Goal: Complete application form

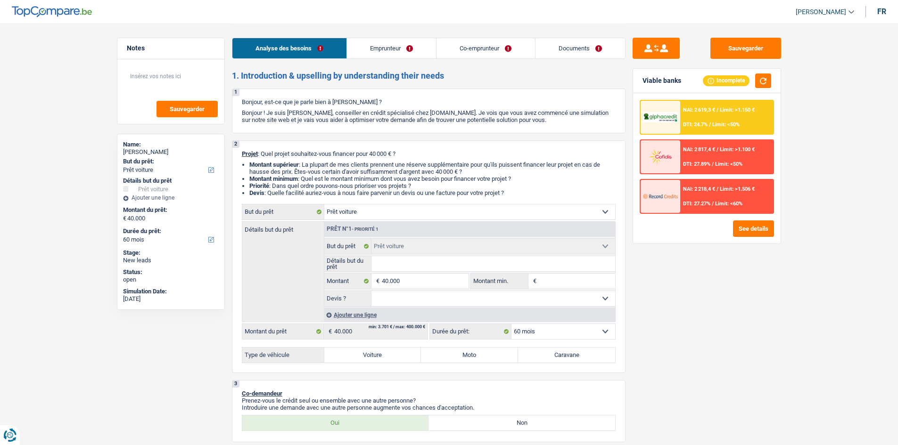
select select "car"
select select "60"
select select "car"
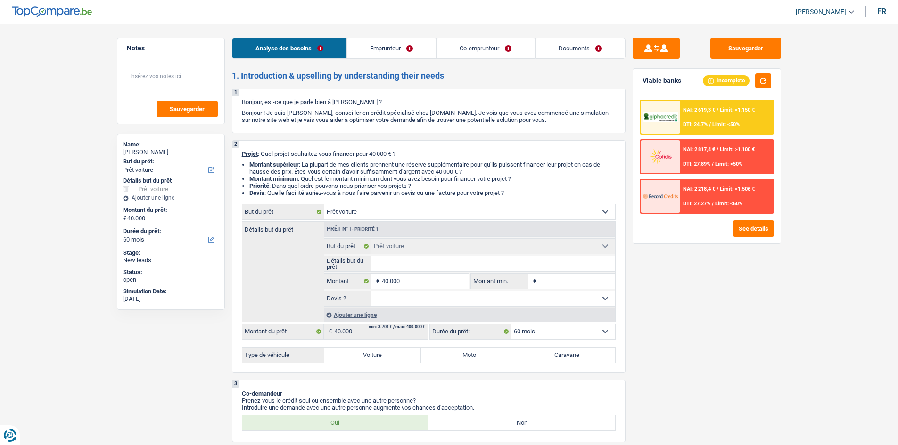
select select "60"
select select "worker"
select select "familyAllowances"
select select "netSalary"
select select "liveWithParents"
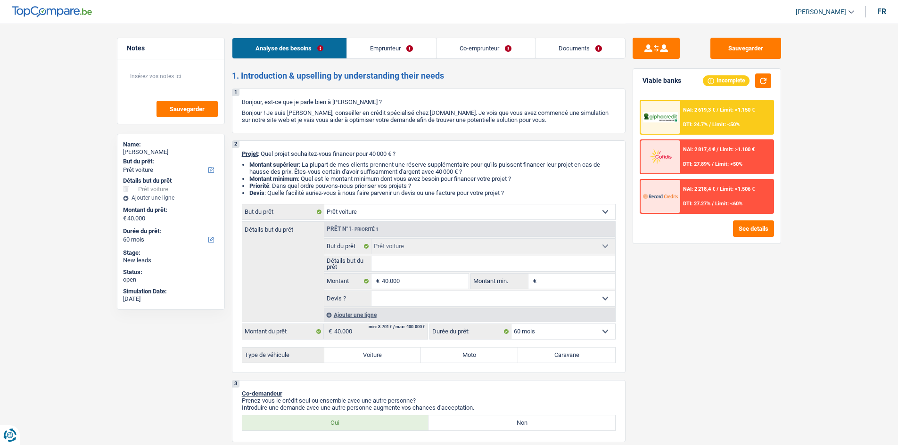
select select "car"
select select "60"
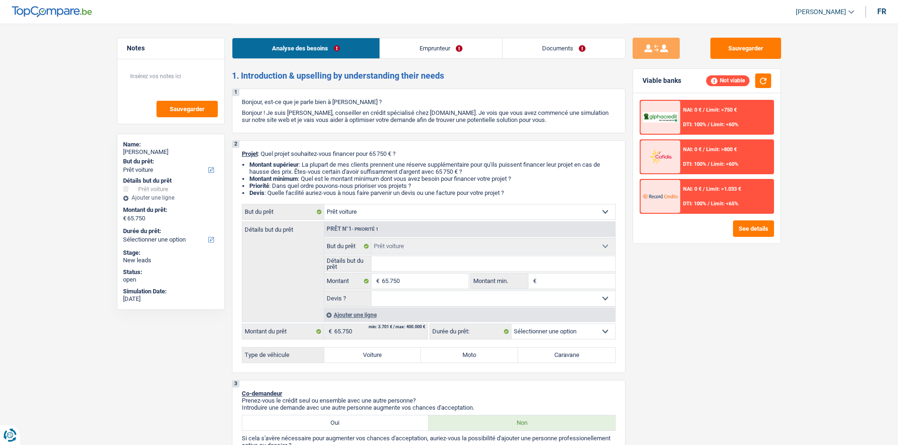
select select "car"
select select "invalid"
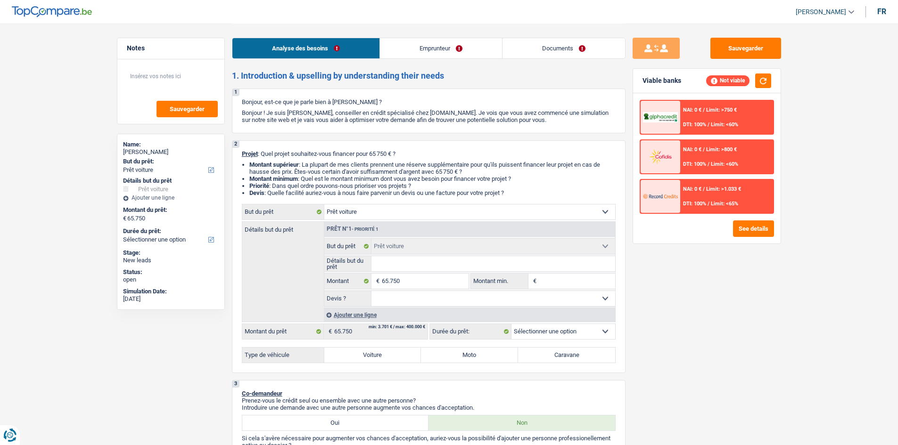
select select "disabilityPension"
select select "ownerWithMortgage"
select select "mortgage"
select select "300"
select select "car"
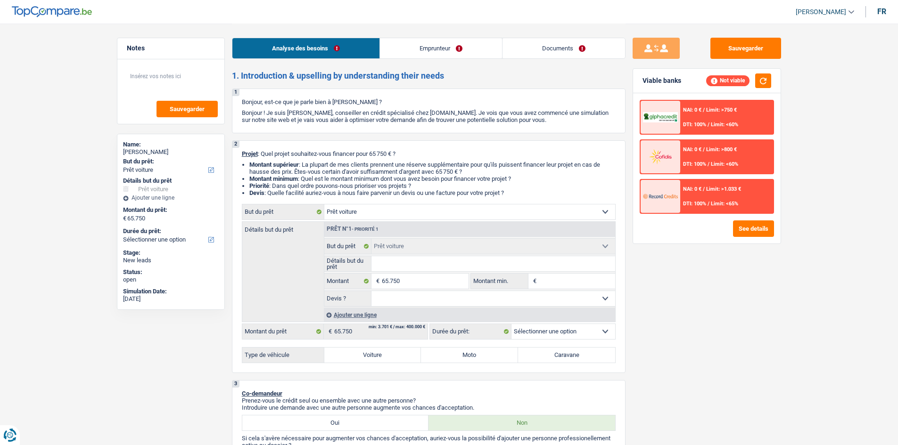
select select "car"
click at [369, 352] on label "Voiture" at bounding box center [372, 355] width 97 height 15
click at [369, 352] on input "Voiture" at bounding box center [372, 355] width 97 height 15
radio input "true"
select select "60"
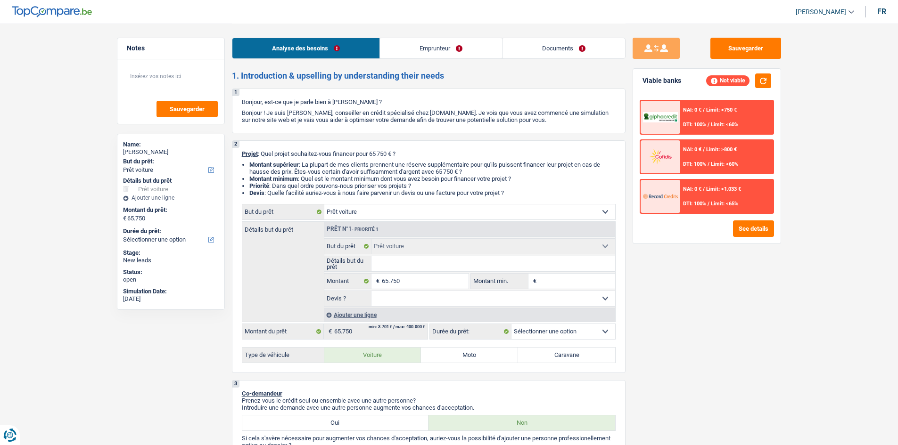
select select "60"
radio input "true"
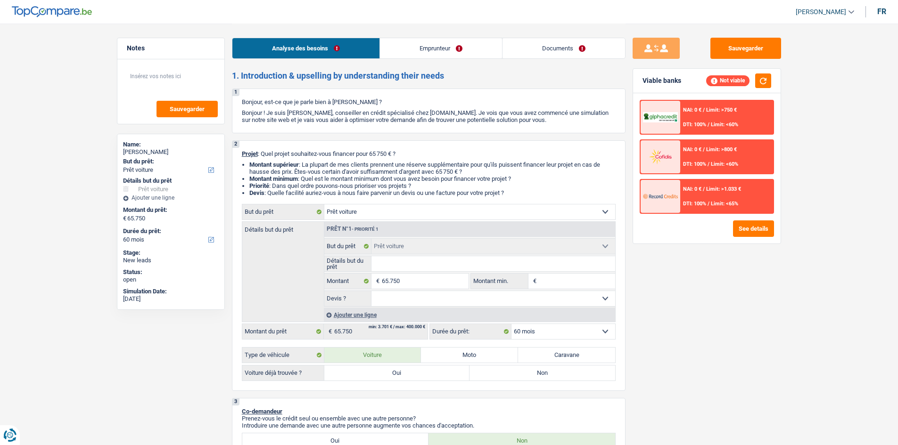
click at [408, 263] on input "Détails but du prêt" at bounding box center [493, 263] width 244 height 15
click at [436, 294] on select "Oui Non Non répondu Sélectionner une option" at bounding box center [493, 298] width 244 height 15
select select "false"
click at [371, 291] on select "Oui Non Non répondu Sélectionner une option" at bounding box center [493, 298] width 244 height 15
select select "false"
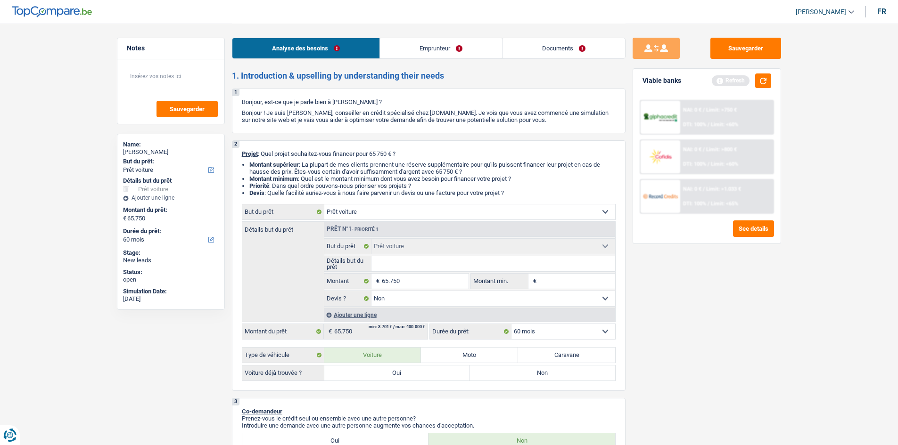
click at [400, 268] on input "Détails but du prêt" at bounding box center [493, 263] width 244 height 15
type input "M"
type input "Me"
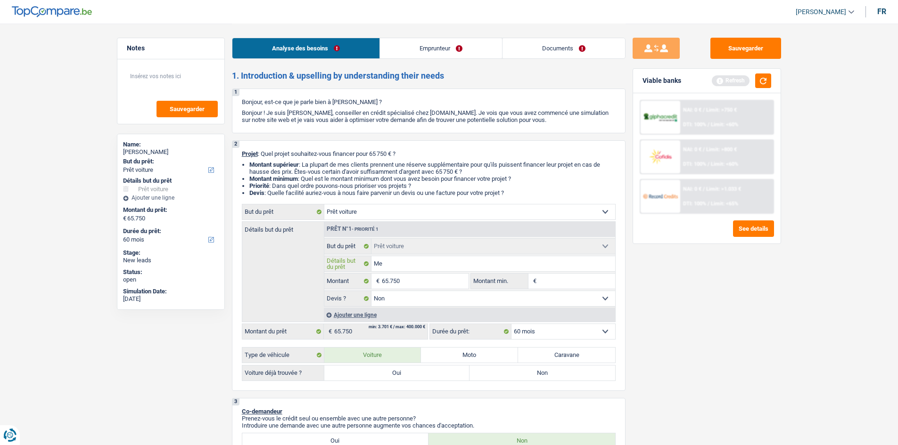
type input "Mer"
click at [403, 259] on input "Mer" at bounding box center [493, 263] width 244 height 15
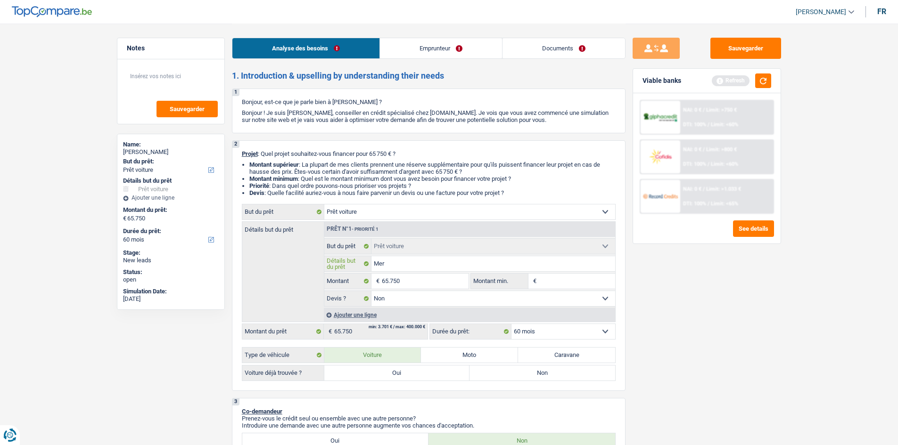
type input "Mer"
type input "Merc"
type input "Merce"
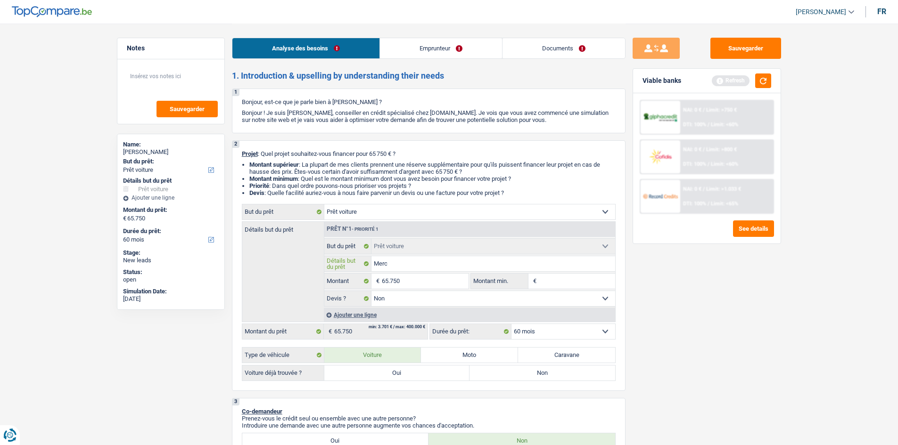
type input "Merce"
type input "Merced"
type input "Mercede"
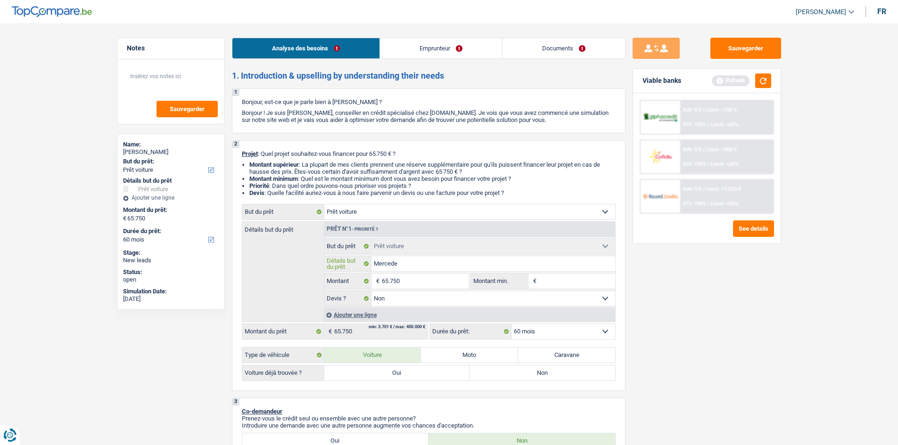
type input "Mercedes"
type input "Mercedes C"
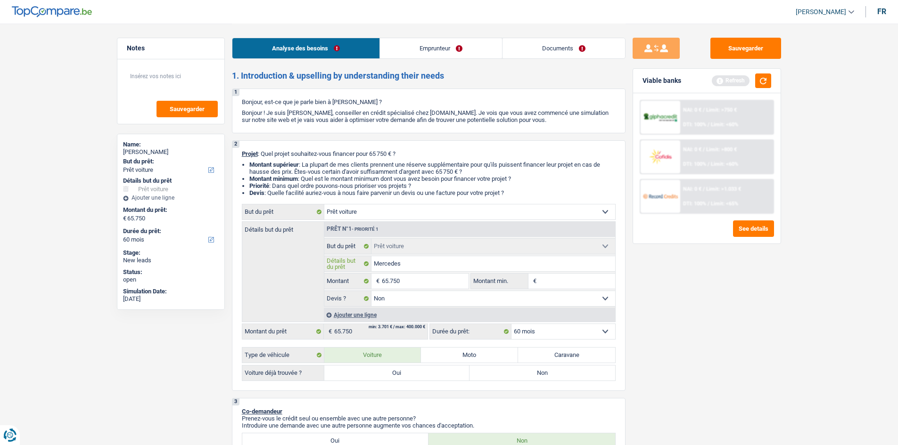
type input "Mercedes C"
type input "Mercedes CL"
type input "Mercedes CLE"
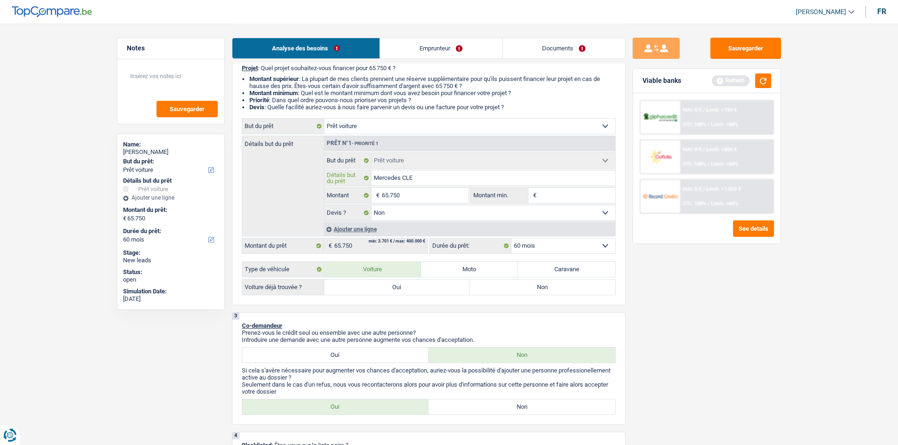
scroll to position [94, 0]
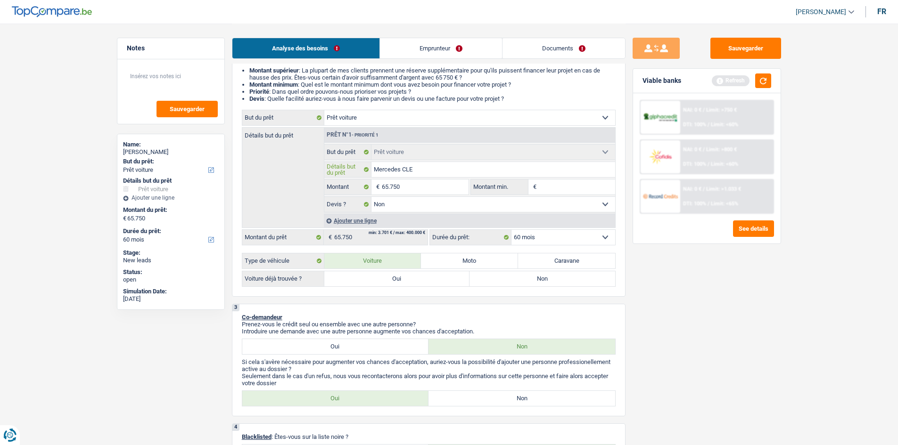
type input "Mercedes CLE"
click at [393, 279] on label "Oui" at bounding box center [397, 278] width 146 height 15
click at [393, 279] on input "Oui" at bounding box center [397, 278] width 146 height 15
radio input "true"
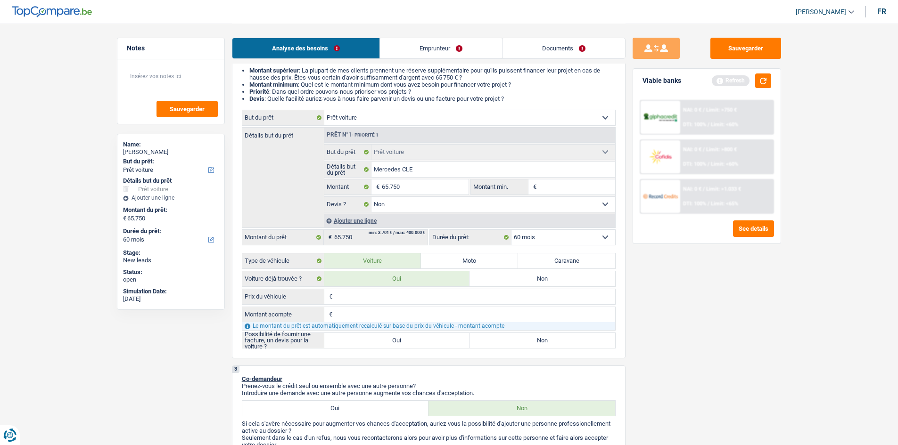
click at [506, 283] on label "Non" at bounding box center [542, 278] width 146 height 15
click at [506, 283] on input "Non" at bounding box center [542, 278] width 146 height 15
radio input "true"
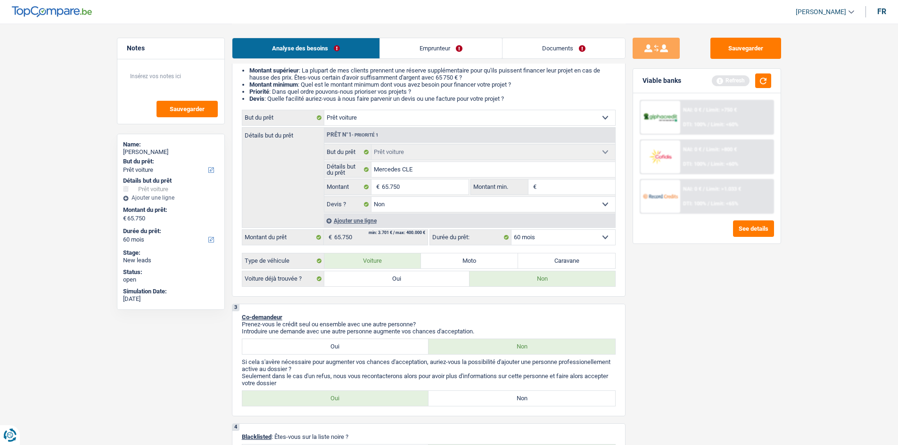
click at [512, 202] on select "Oui Non Non répondu Sélectionner une option" at bounding box center [493, 204] width 244 height 15
select select "yes"
click at [371, 197] on select "Oui Non Non répondu Sélectionner une option" at bounding box center [493, 204] width 244 height 15
select select "yes"
click at [414, 278] on label "Oui" at bounding box center [397, 278] width 146 height 15
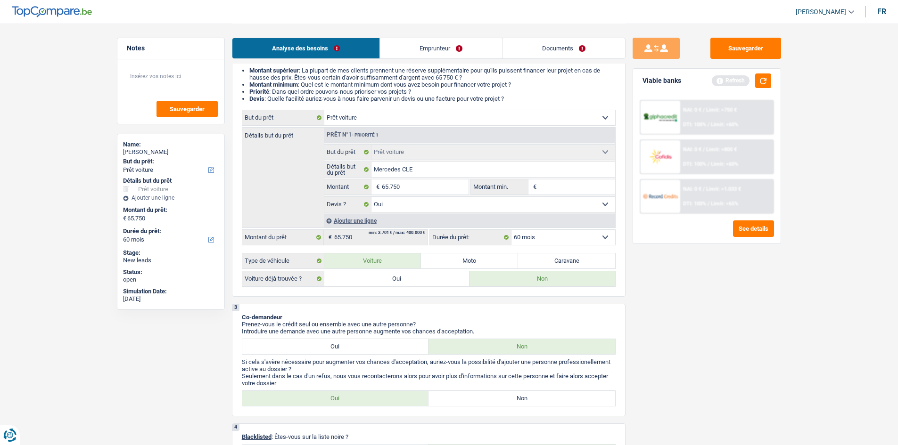
click at [414, 278] on input "Oui" at bounding box center [397, 278] width 146 height 15
radio input "true"
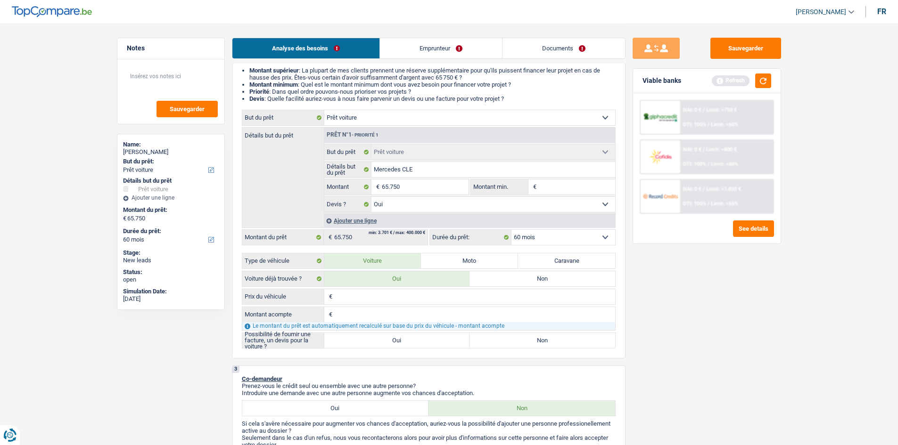
click at [522, 281] on label "Non" at bounding box center [542, 278] width 146 height 15
click at [522, 281] on input "Non" at bounding box center [542, 278] width 146 height 15
radio input "true"
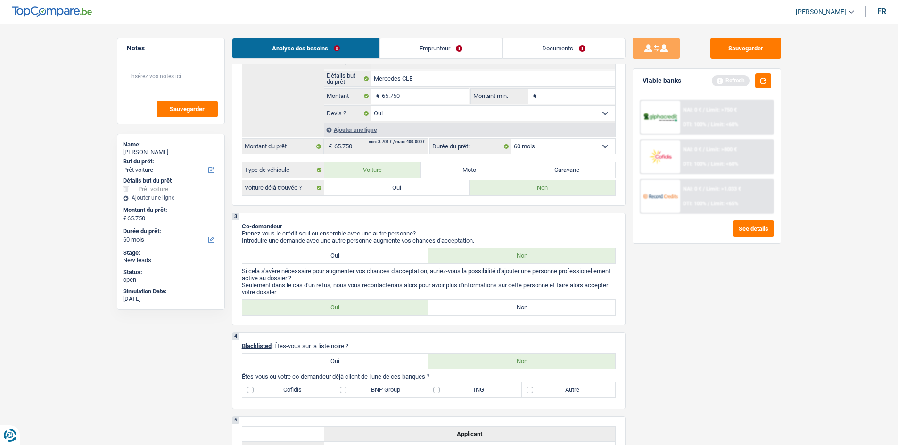
scroll to position [188, 0]
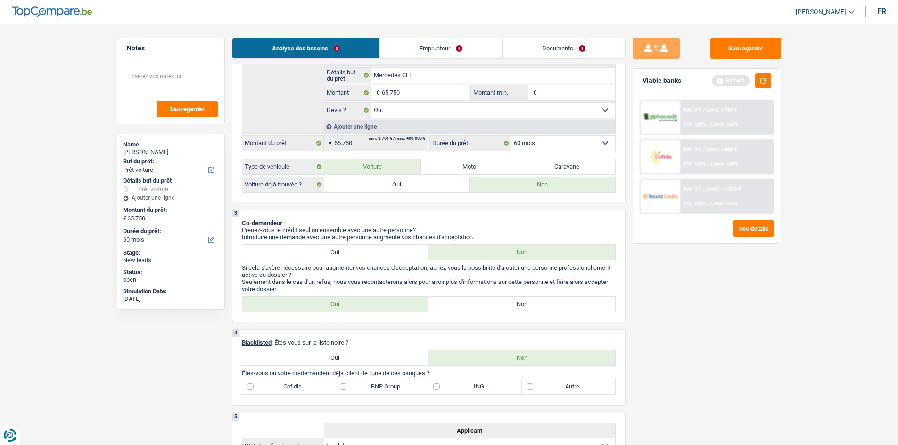
click at [471, 306] on label "Non" at bounding box center [521, 304] width 187 height 15
click at [471, 306] on input "Non" at bounding box center [521, 304] width 187 height 15
radio input "true"
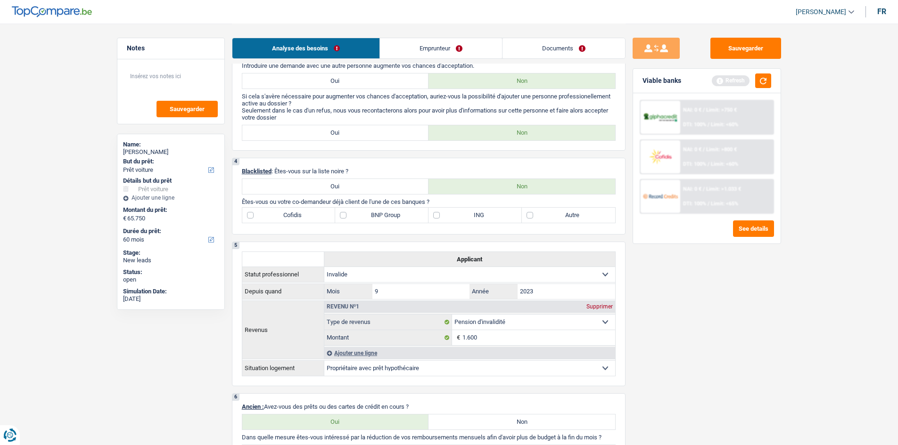
scroll to position [377, 0]
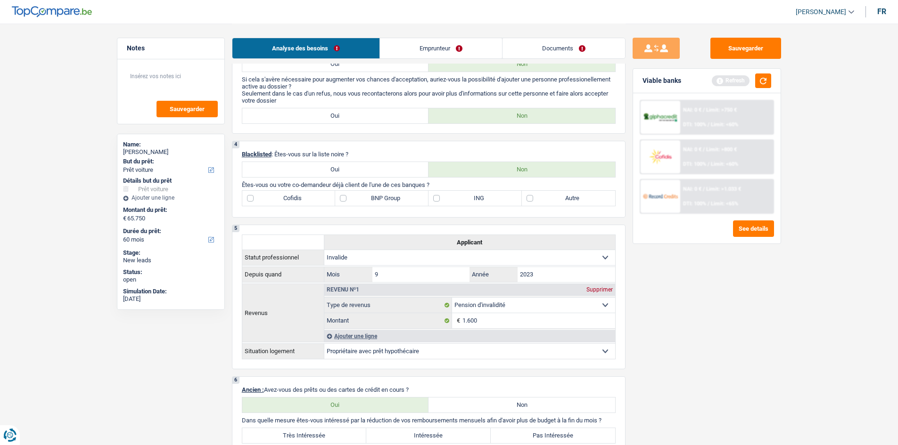
click at [532, 197] on label "Autre" at bounding box center [568, 198] width 93 height 15
click at [532, 197] on input "Autre" at bounding box center [568, 198] width 93 height 15
checkbox input "true"
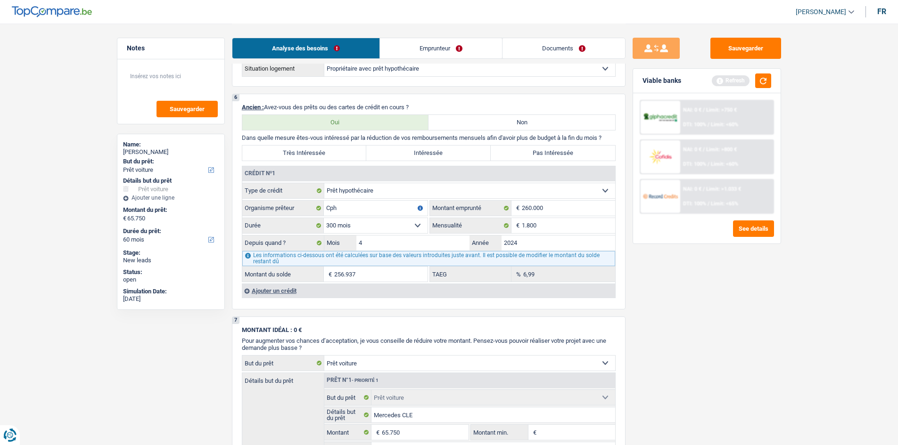
scroll to position [612, 0]
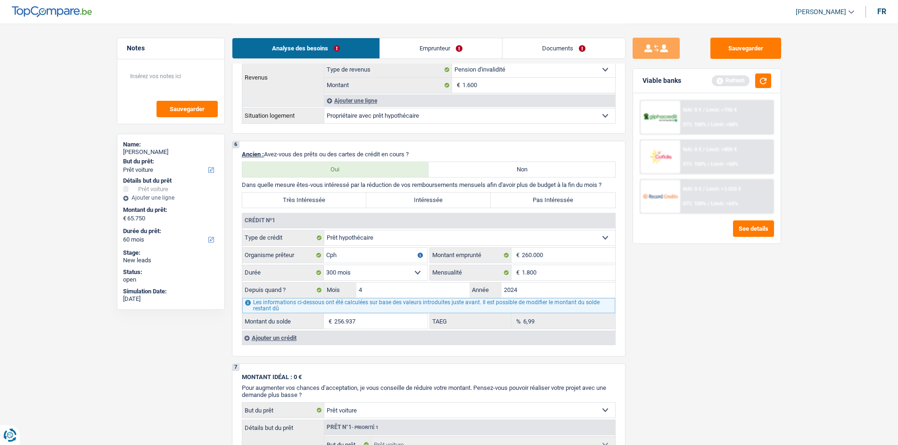
click at [516, 200] on label "Pas Intéressée" at bounding box center [552, 200] width 124 height 15
click at [516, 200] on input "Pas Intéressée" at bounding box center [552, 200] width 124 height 15
radio input "true"
click at [287, 335] on div "Ajouter un crédit" at bounding box center [428, 338] width 373 height 14
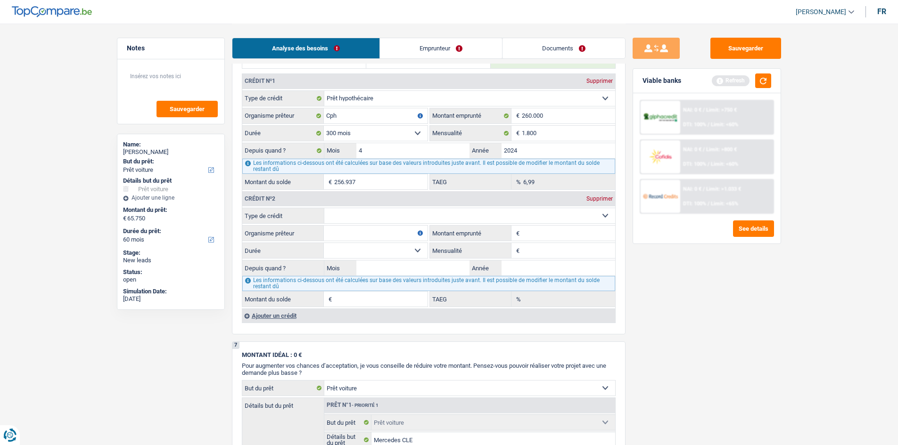
scroll to position [754, 0]
click at [451, 211] on select "Carte ou ouverture de crédit Prêt hypothécaire Vente à tempérament Prêt à tempé…" at bounding box center [469, 213] width 291 height 15
select select "mortgage"
click at [324, 206] on select "Carte ou ouverture de crédit Prêt hypothécaire Vente à tempérament Prêt à tempé…" at bounding box center [469, 213] width 291 height 15
type input "0"
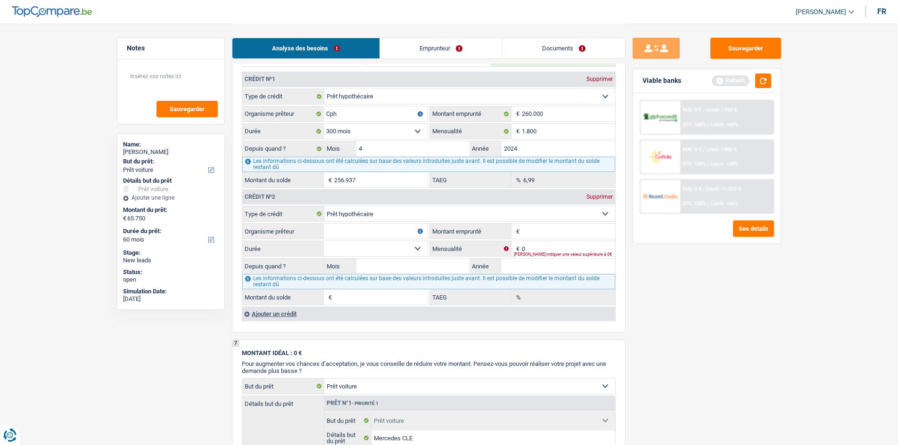
click at [358, 225] on input "Organisme prêteur" at bounding box center [376, 231] width 104 height 15
type input "cph"
click at [541, 234] on input "Montant emprunté" at bounding box center [568, 231] width 93 height 15
click at [539, 245] on input "0" at bounding box center [568, 248] width 93 height 15
type input "1.400"
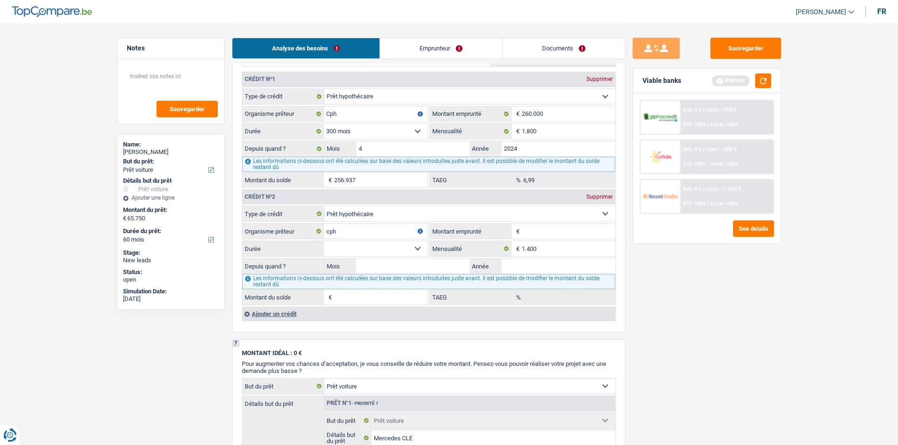
click at [531, 229] on input "Montant emprunté" at bounding box center [568, 231] width 93 height 15
type input "200.000"
click at [422, 249] on select "120 mois 132 mois 144 mois 180 mois 240 mois 300 mois 360 mois 420 mois Sélecti…" at bounding box center [376, 248] width 104 height 15
click at [324, 241] on select "120 mois 132 mois 144 mois 180 mois 240 mois 300 mois 360 mois 420 mois Sélecti…" at bounding box center [376, 248] width 104 height 15
click at [416, 246] on select "120 mois 132 mois 144 mois 180 mois 240 mois 300 mois 360 mois 420 mois Sélecti…" at bounding box center [376, 248] width 104 height 15
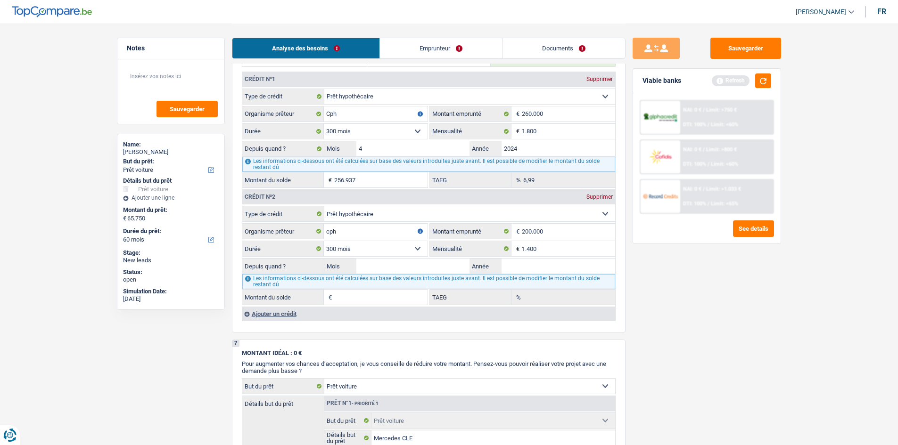
select select "240"
click at [324, 241] on select "120 mois 132 mois 144 mois 180 mois 240 mois 300 mois 360 mois 420 mois Sélecti…" at bounding box center [376, 248] width 104 height 15
click at [412, 249] on select "120 mois 132 mois 144 mois 180 mois 240 mois 300 mois 360 mois 420 mois Sélecti…" at bounding box center [376, 248] width 104 height 15
click at [417, 263] on input "Mois" at bounding box center [413, 266] width 114 height 15
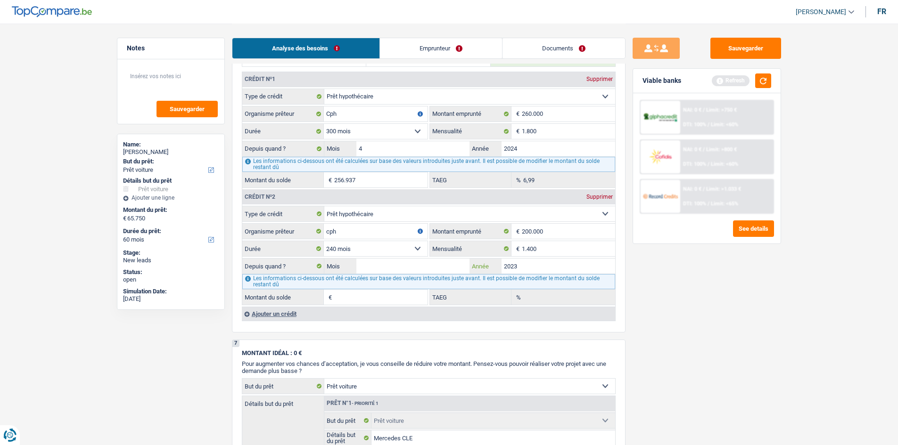
type input "2023"
click at [417, 263] on input "Mois" at bounding box center [413, 266] width 114 height 15
type input "04"
type input "186.112"
type input "5,87"
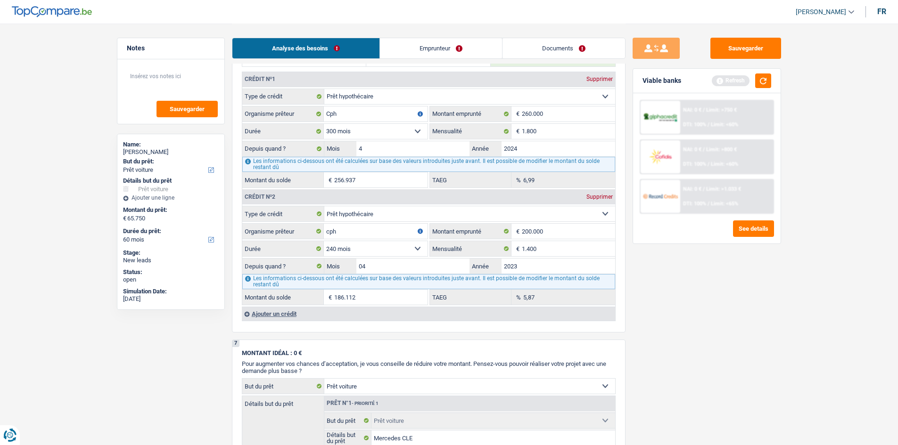
click at [440, 54] on link "Emprunteur" at bounding box center [441, 48] width 122 height 20
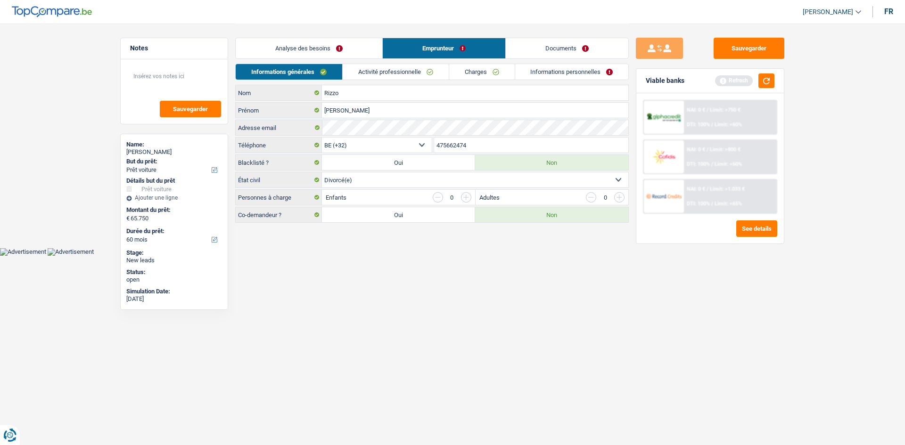
click at [423, 75] on link "Activité professionnelle" at bounding box center [396, 72] width 106 height 16
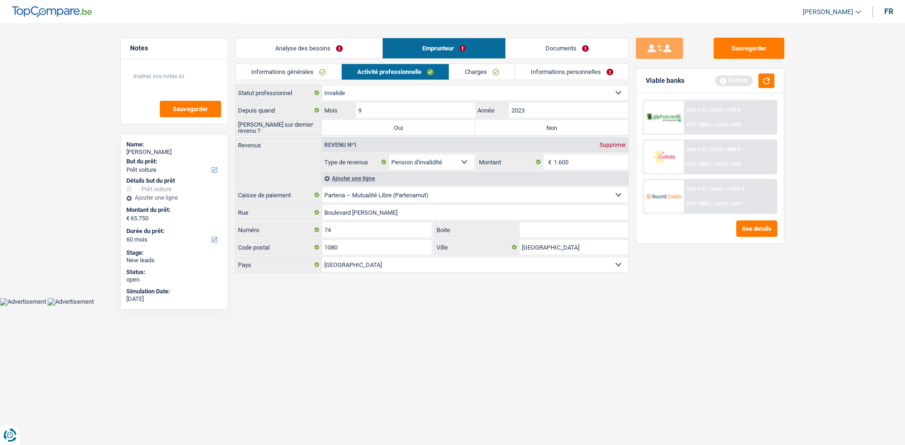
click at [492, 72] on link "Charges" at bounding box center [481, 72] width 65 height 16
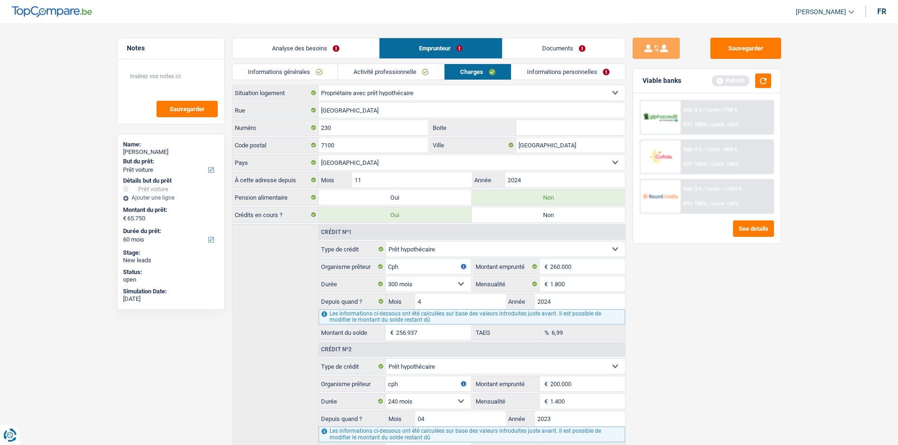
click at [537, 71] on link "Informations personnelles" at bounding box center [568, 72] width 114 height 16
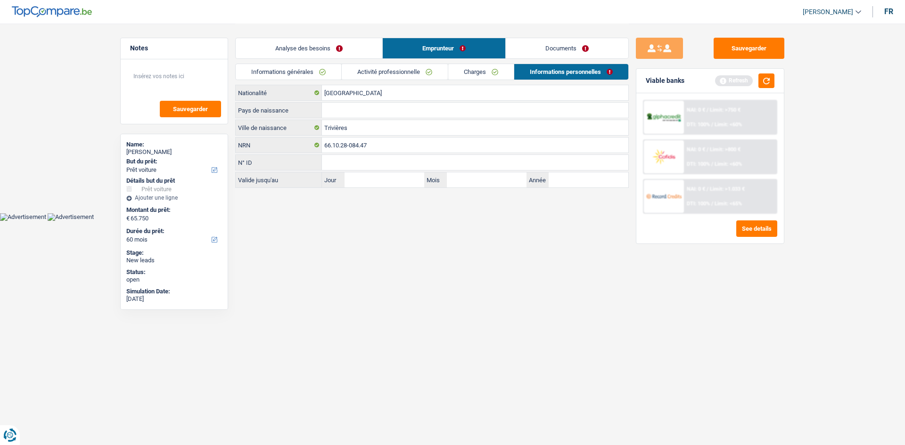
click at [465, 70] on link "Charges" at bounding box center [480, 72] width 65 height 16
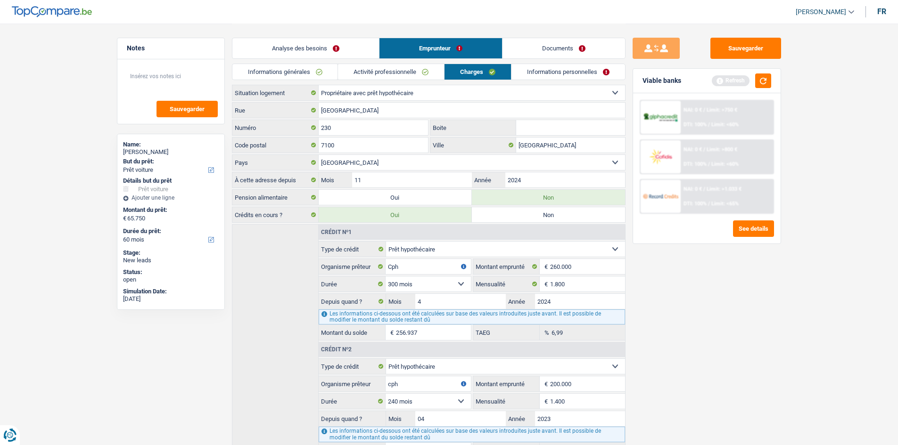
click at [407, 68] on link "Activité professionnelle" at bounding box center [391, 72] width 106 height 16
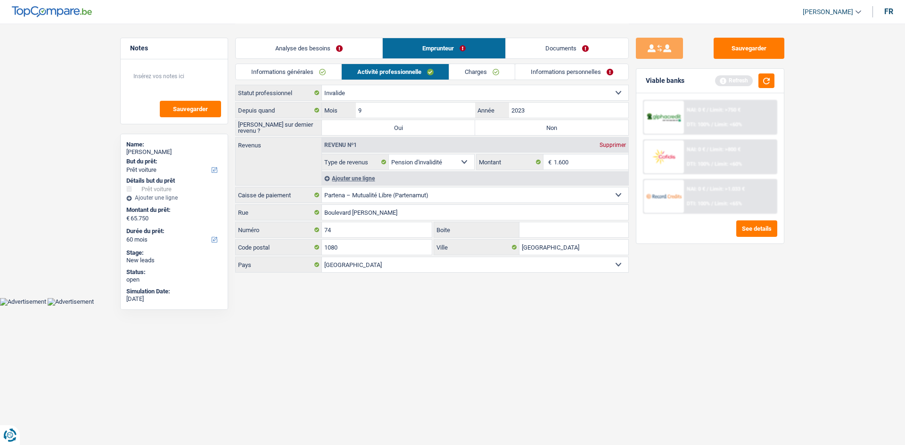
click at [309, 75] on link "Informations générales" at bounding box center [289, 72] width 106 height 16
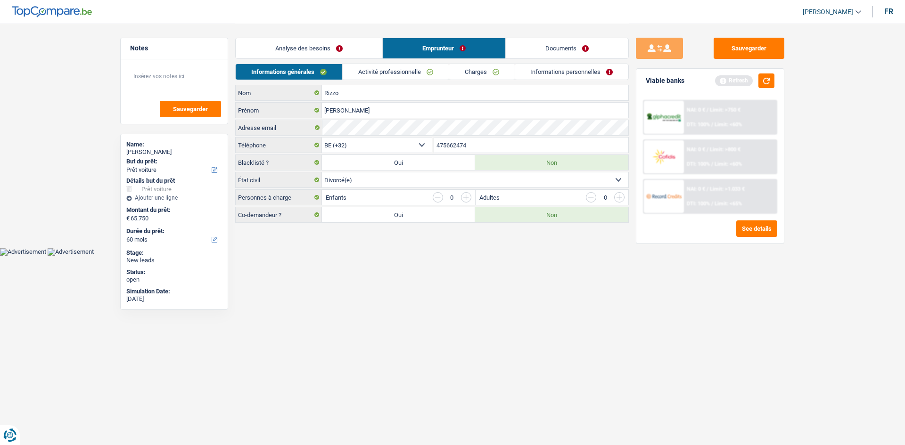
click at [374, 71] on link "Activité professionnelle" at bounding box center [396, 72] width 106 height 16
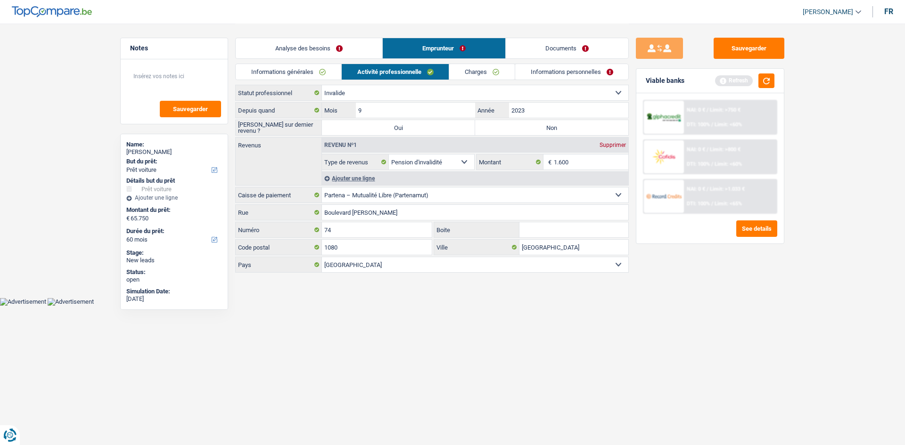
click at [470, 73] on link "Charges" at bounding box center [481, 72] width 65 height 16
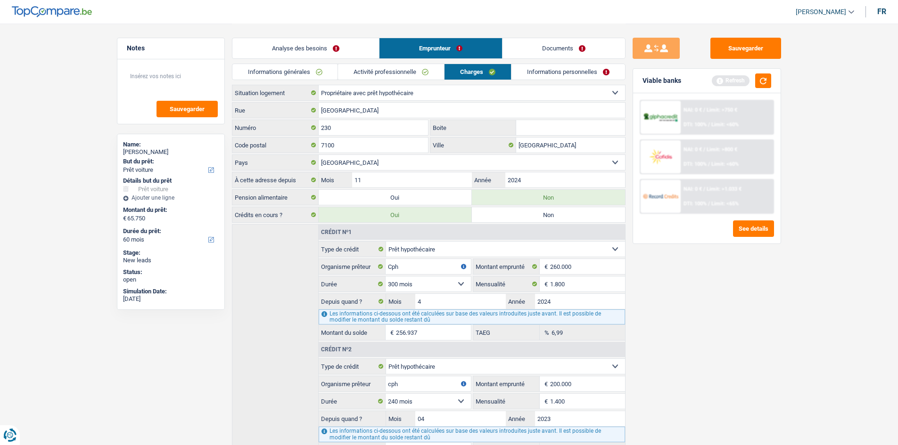
click at [543, 71] on link "Informations personnelles" at bounding box center [568, 72] width 114 height 16
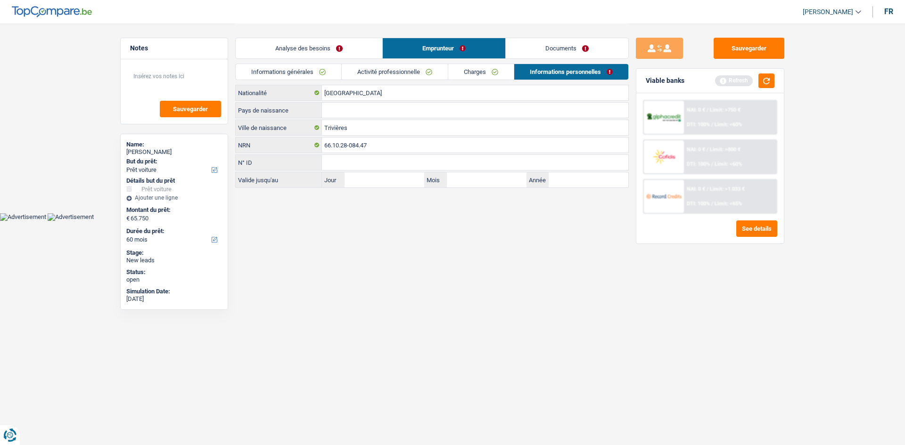
click at [488, 72] on link "Charges" at bounding box center [480, 72] width 65 height 16
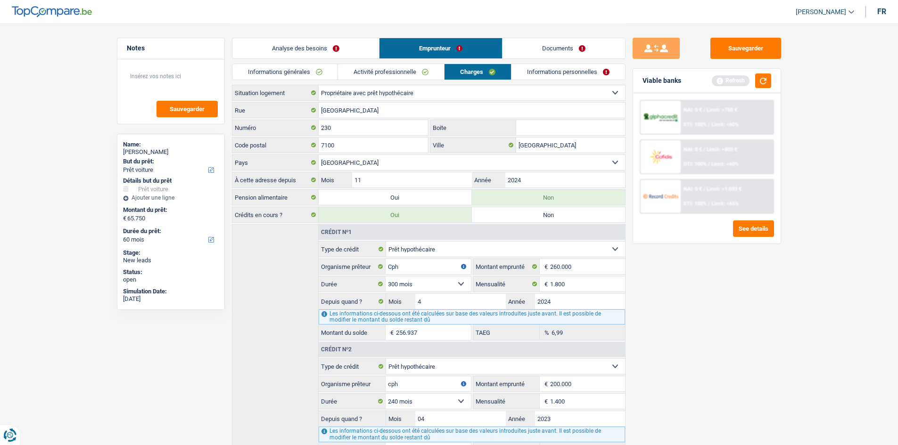
click at [416, 72] on link "Activité professionnelle" at bounding box center [391, 72] width 106 height 16
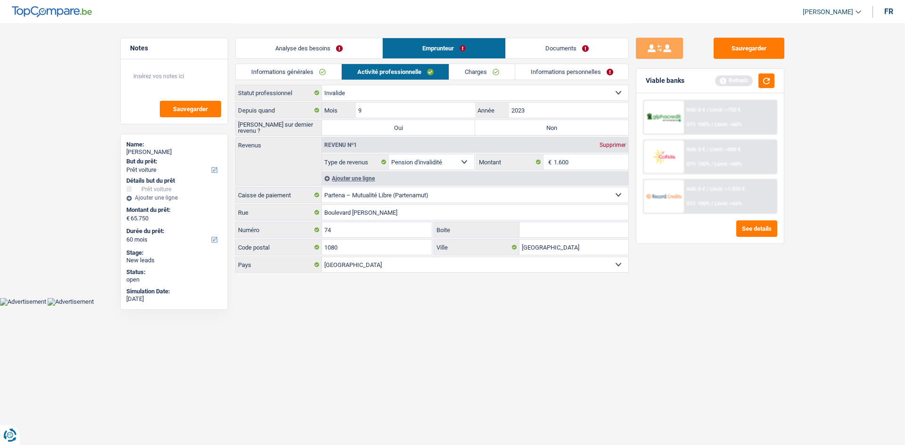
click at [318, 69] on link "Informations générales" at bounding box center [289, 72] width 106 height 16
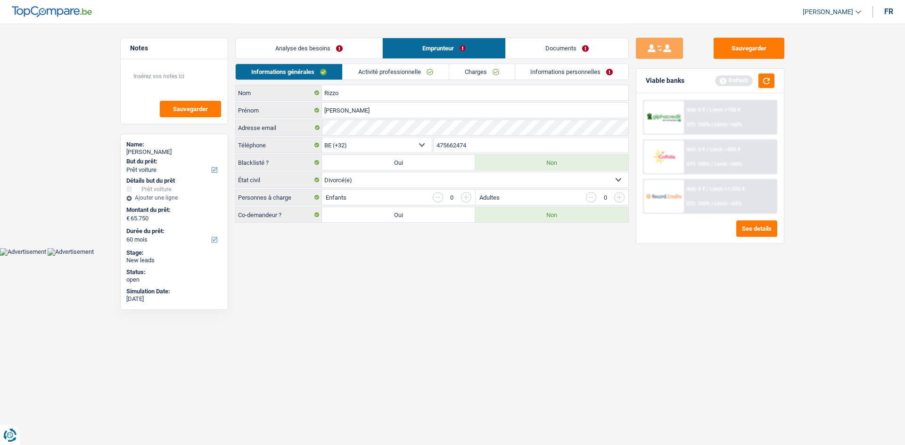
click at [326, 57] on link "Analyse des besoins" at bounding box center [309, 48] width 147 height 20
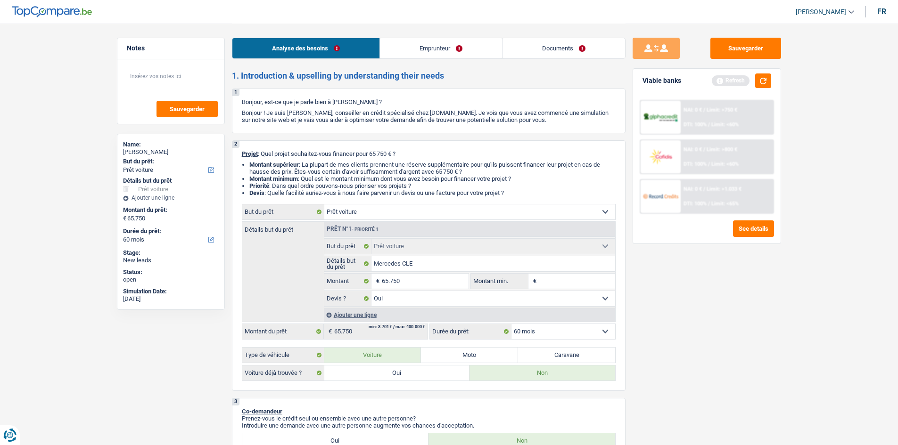
click at [439, 54] on link "Emprunteur" at bounding box center [441, 48] width 122 height 20
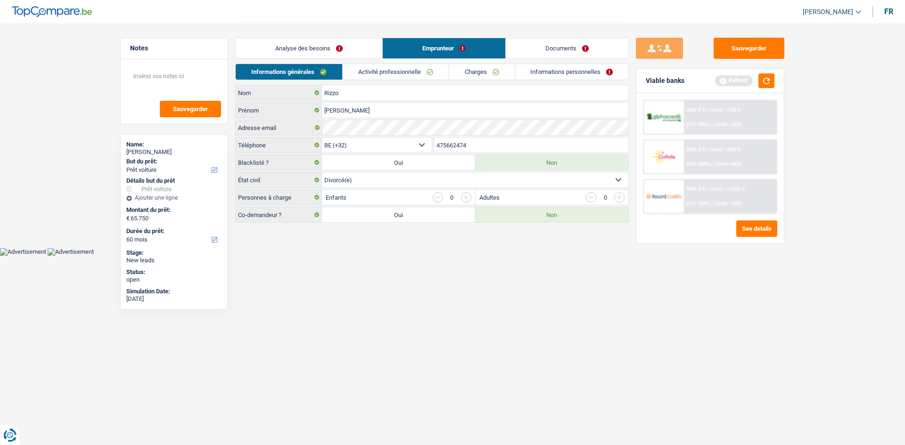
click at [424, 66] on link "Activité professionnelle" at bounding box center [396, 72] width 106 height 16
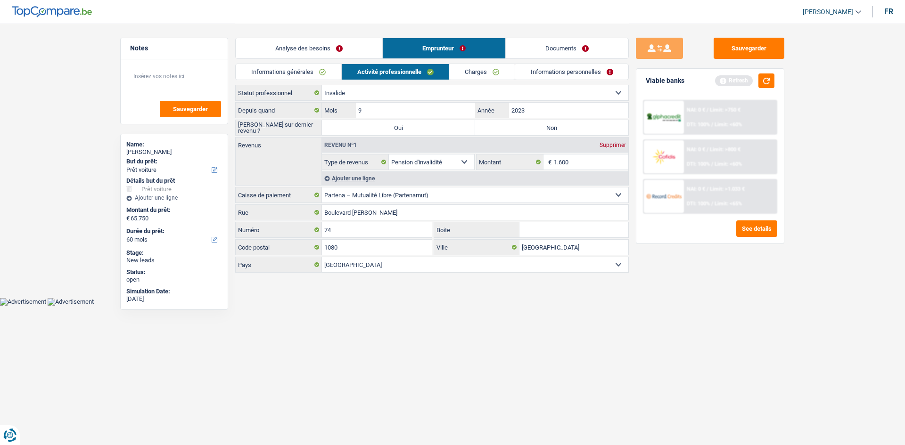
click at [463, 72] on link "Charges" at bounding box center [481, 72] width 65 height 16
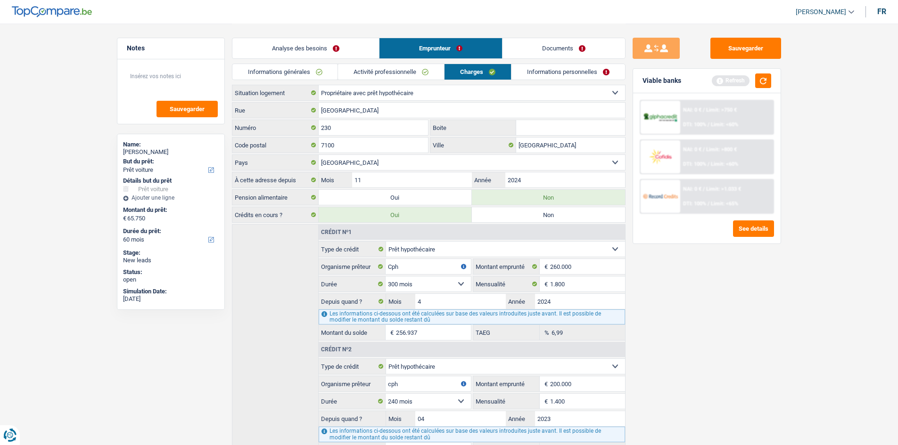
click at [411, 77] on link "Activité professionnelle" at bounding box center [391, 72] width 106 height 16
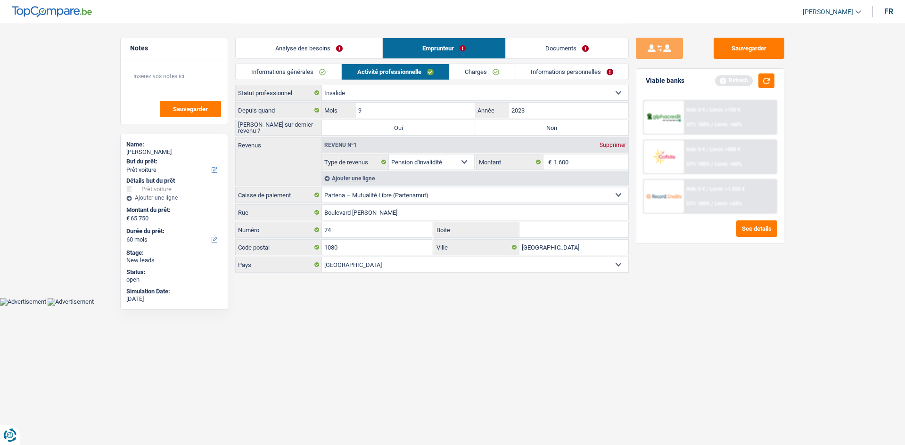
click at [373, 180] on div "Ajouter une ligne" at bounding box center [475, 178] width 306 height 14
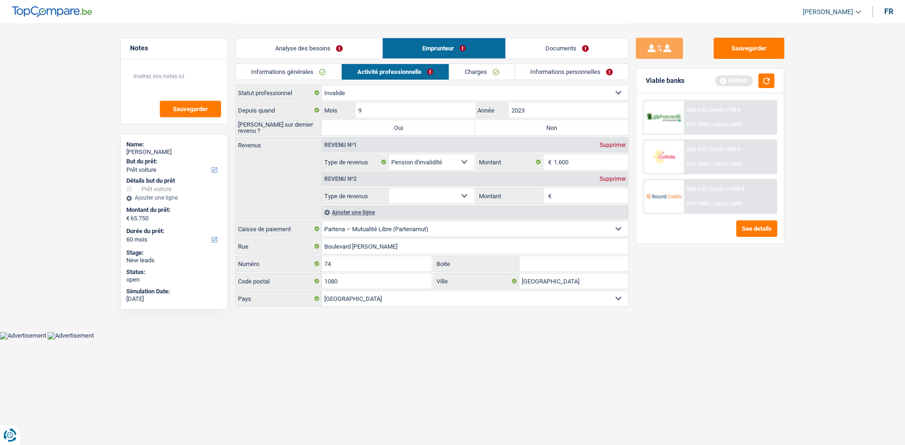
click at [459, 193] on select "Allocation d'handicap Allocations chômage Allocations familiales Chèques repas …" at bounding box center [431, 195] width 85 height 15
select select "rentalIncome"
click at [389, 188] on select "Allocation d'handicap Allocations chômage Allocations familiales Chèques repas …" at bounding box center [431, 195] width 85 height 15
click at [559, 196] on input "Montant" at bounding box center [591, 195] width 75 height 15
click at [562, 196] on input "Montant" at bounding box center [591, 195] width 75 height 15
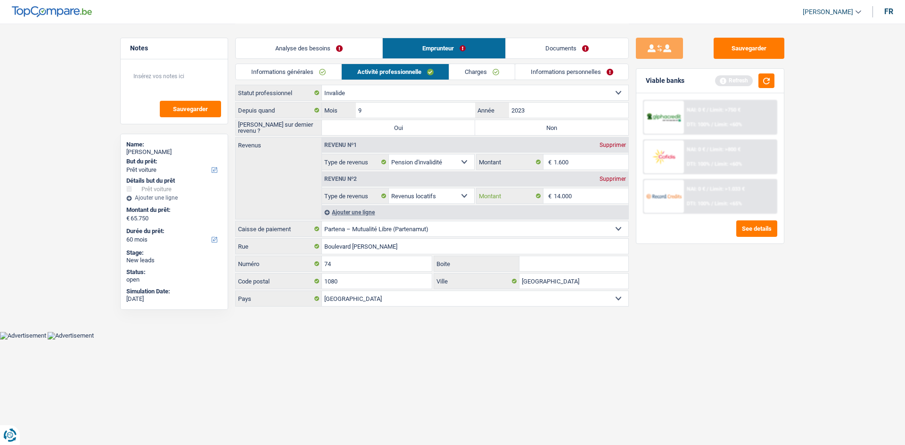
type input "14.000"
click at [561, 126] on label "Non" at bounding box center [551, 127] width 153 height 15
click at [561, 126] on input "Non" at bounding box center [551, 127] width 153 height 15
radio input "true"
click at [704, 295] on div "Sauvegarder Viable banks Refresh NAI: 0 € / Limit: >750 € DTI: 100% / Limit: <6…" at bounding box center [710, 234] width 163 height 392
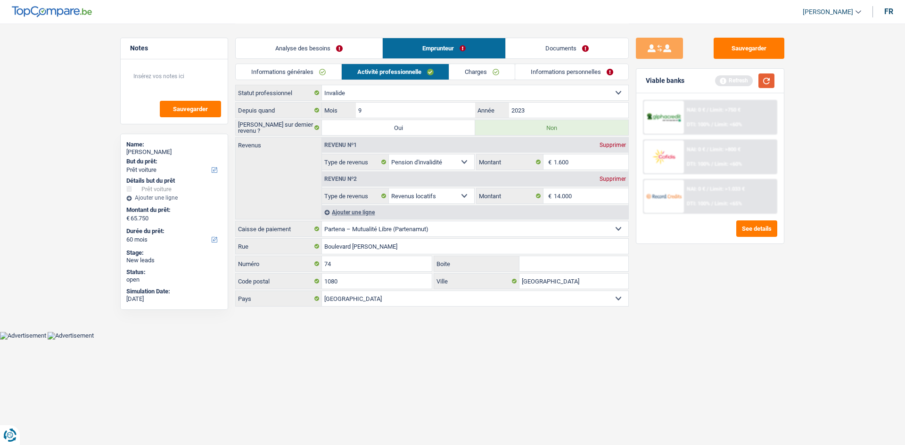
click at [768, 80] on button "button" at bounding box center [766, 80] width 16 height 15
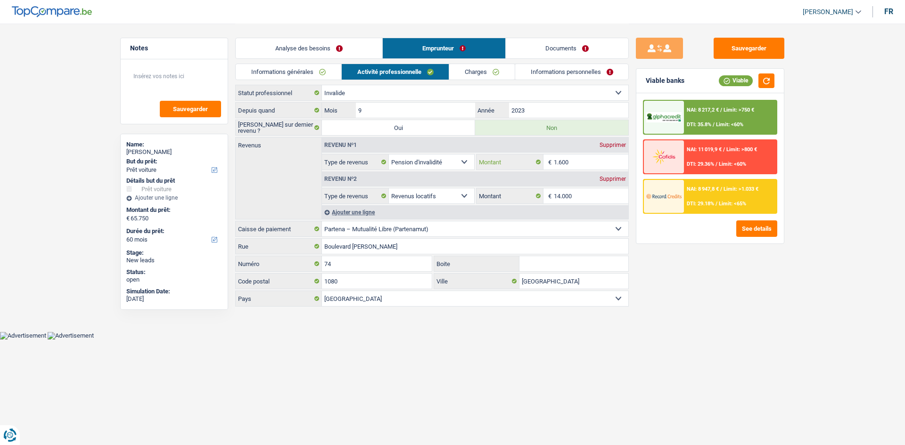
click at [563, 161] on input "1.600" at bounding box center [591, 162] width 75 height 15
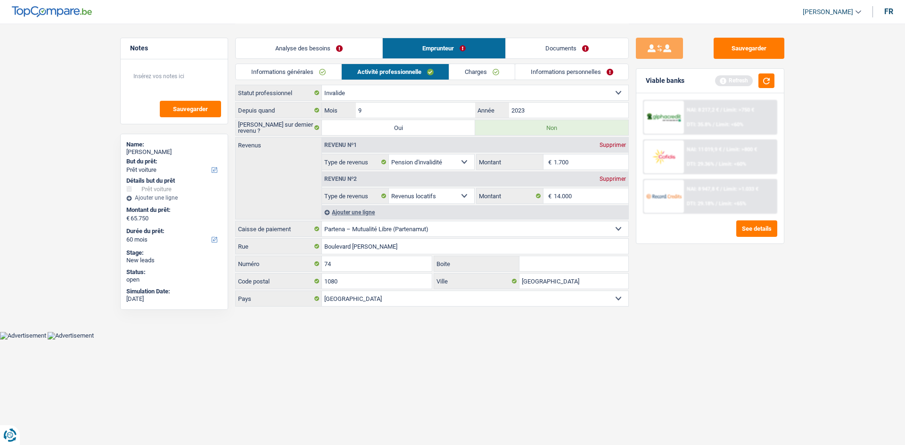
type input "1.700"
click at [768, 75] on button "button" at bounding box center [766, 80] width 16 height 15
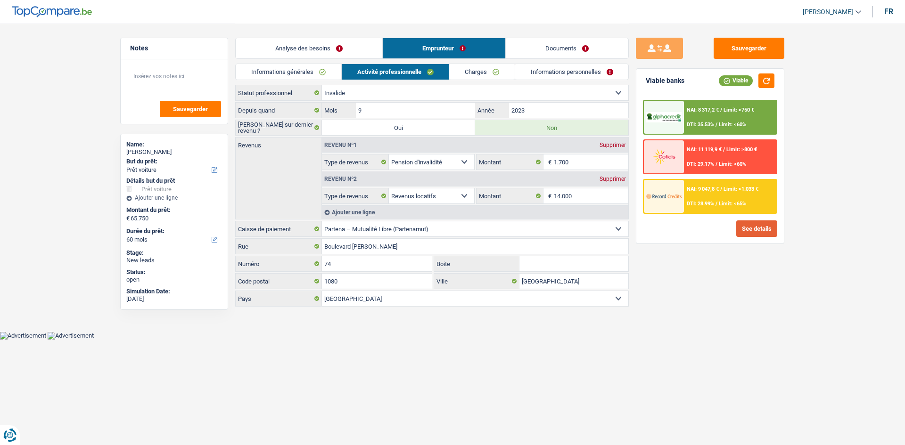
click at [754, 234] on button "See details" at bounding box center [756, 228] width 41 height 16
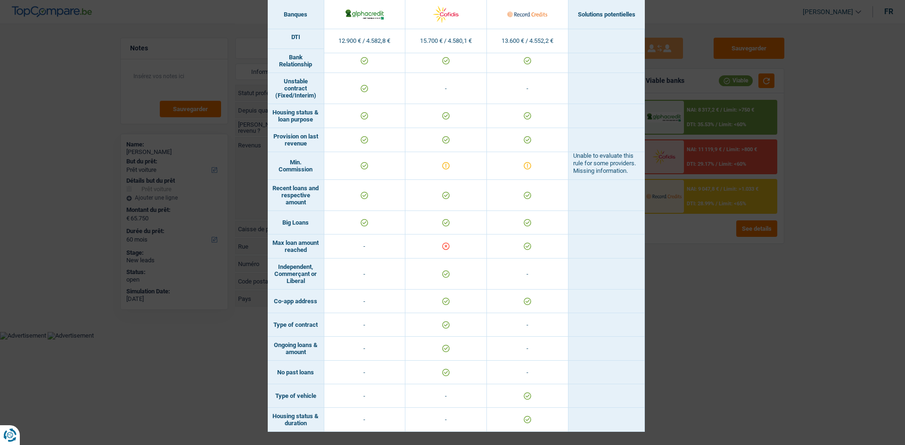
scroll to position [457, 0]
click at [721, 238] on div "Banks conditions × Banques Solutions potentielles Revenus / Charges 12.900 € / …" at bounding box center [452, 222] width 905 height 445
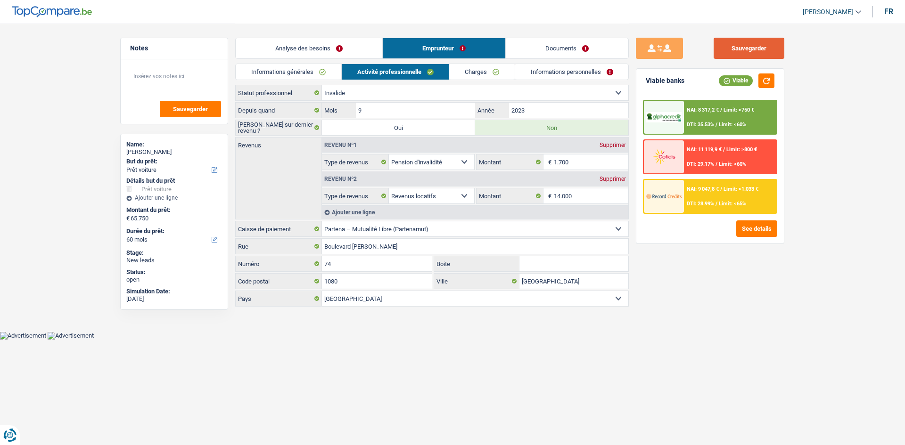
click at [753, 55] on button "Sauvegarder" at bounding box center [748, 48] width 71 height 21
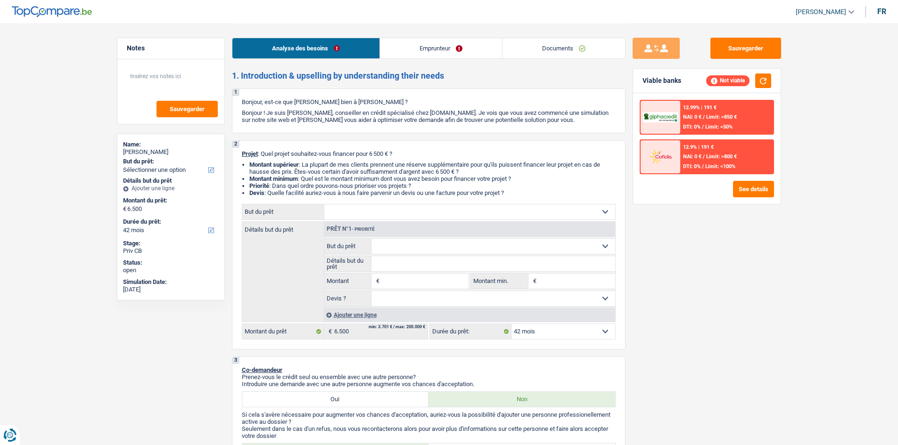
select select "42"
click at [406, 206] on select "Confort maison: meubles, textile, peinture, électroménager, outillage non-profe…" at bounding box center [469, 211] width 291 height 15
select select "household"
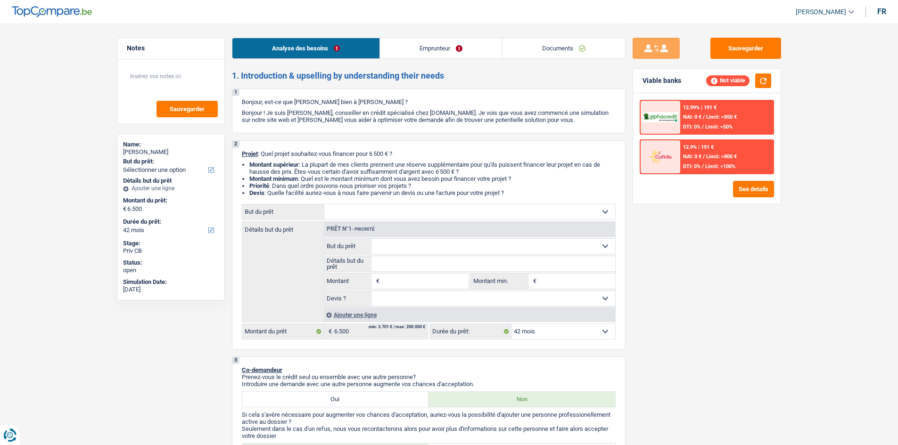
click at [324, 204] on select "Confort maison: meubles, textile, peinture, électroménager, outillage non-profe…" at bounding box center [469, 211] width 291 height 15
select select "household"
type input "6.500"
select select "household"
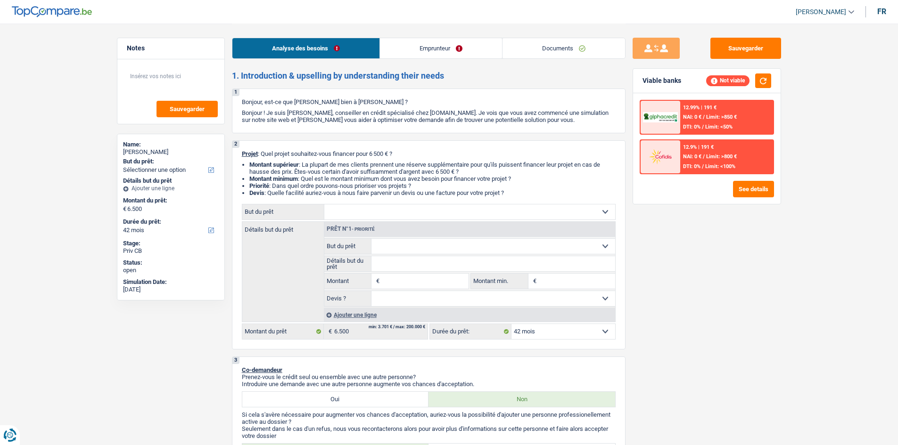
select select "household"
type input "6.500"
select select "household"
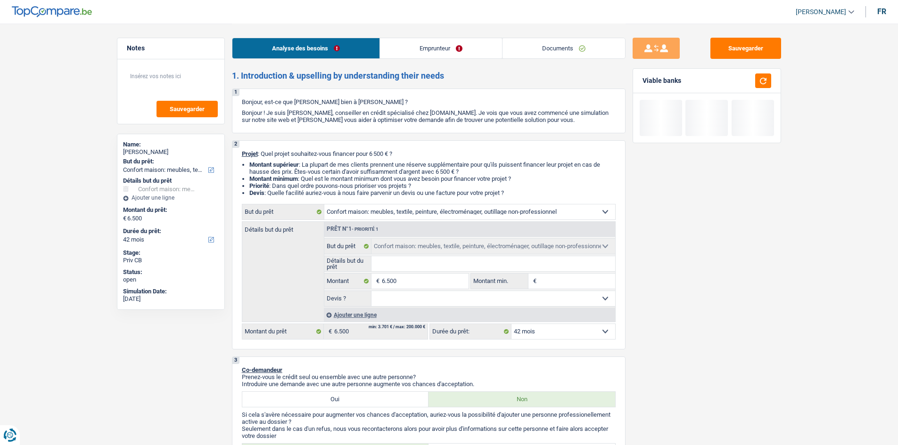
click at [451, 301] on select "Oui Non Non répondu Sélectionner une option" at bounding box center [493, 298] width 244 height 15
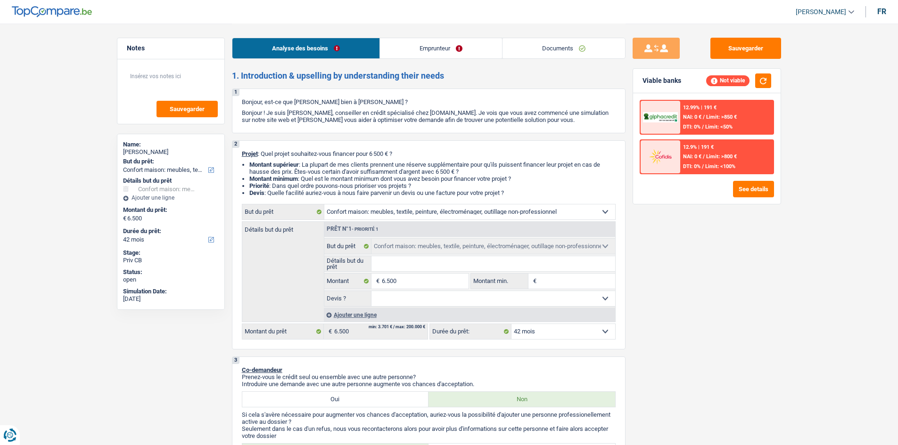
select select "false"
click at [371, 291] on select "Oui Non Non répondu Sélectionner une option" at bounding box center [493, 298] width 244 height 15
select select "false"
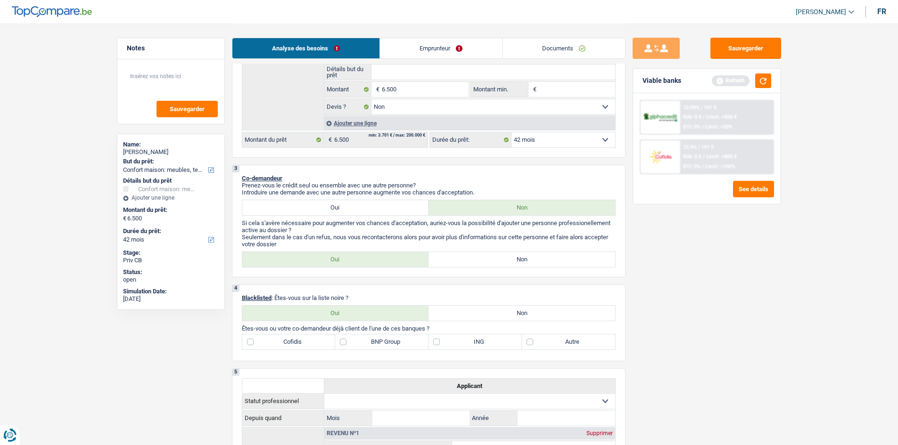
scroll to position [188, 0]
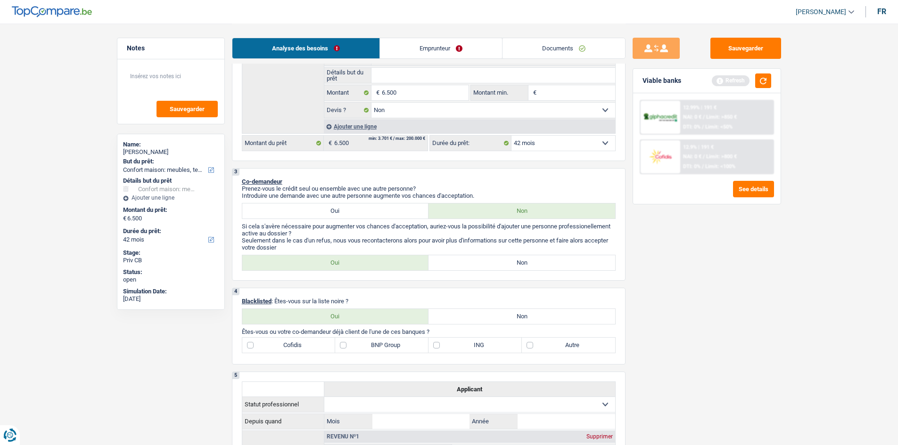
click at [462, 260] on label "Non" at bounding box center [521, 262] width 187 height 15
click at [462, 260] on input "Non" at bounding box center [521, 262] width 187 height 15
radio input "true"
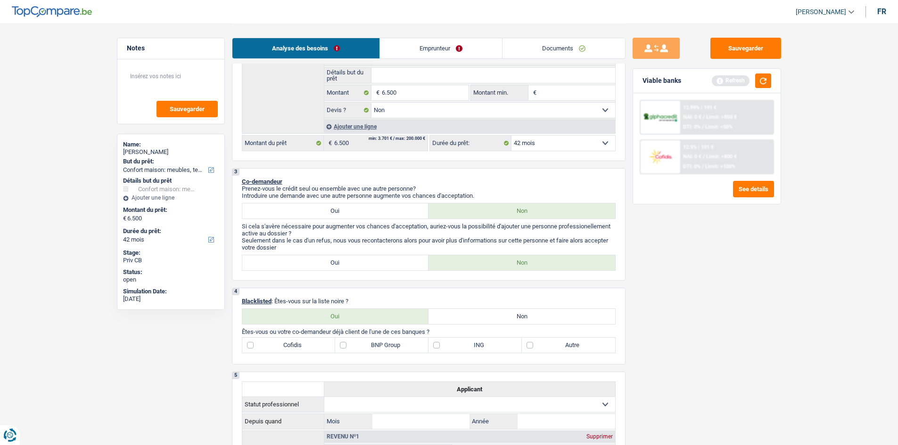
click at [490, 315] on label "Non" at bounding box center [521, 316] width 187 height 15
click at [490, 315] on input "Non" at bounding box center [521, 316] width 187 height 15
radio input "true"
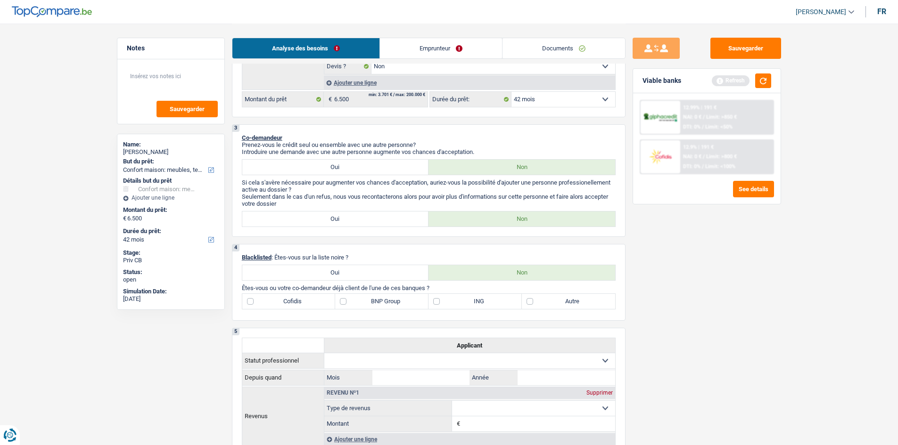
scroll to position [283, 0]
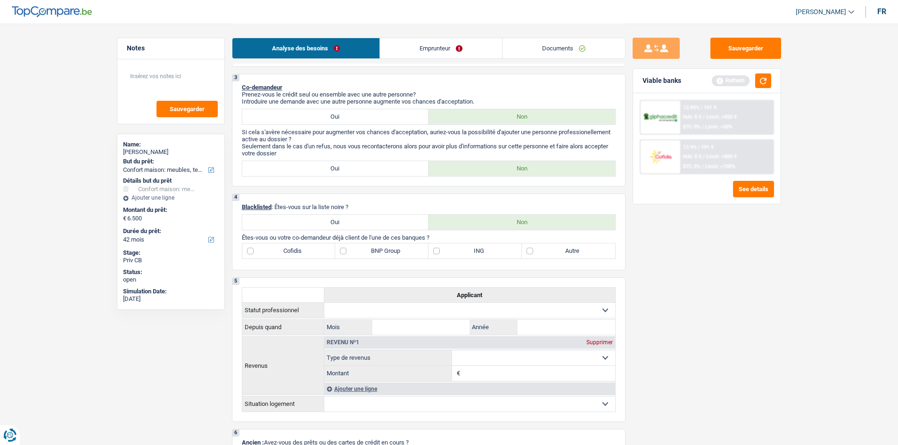
click at [346, 252] on label "BNP Group" at bounding box center [381, 251] width 93 height 15
click at [346, 252] on input "BNP Group" at bounding box center [381, 251] width 93 height 15
checkbox input "true"
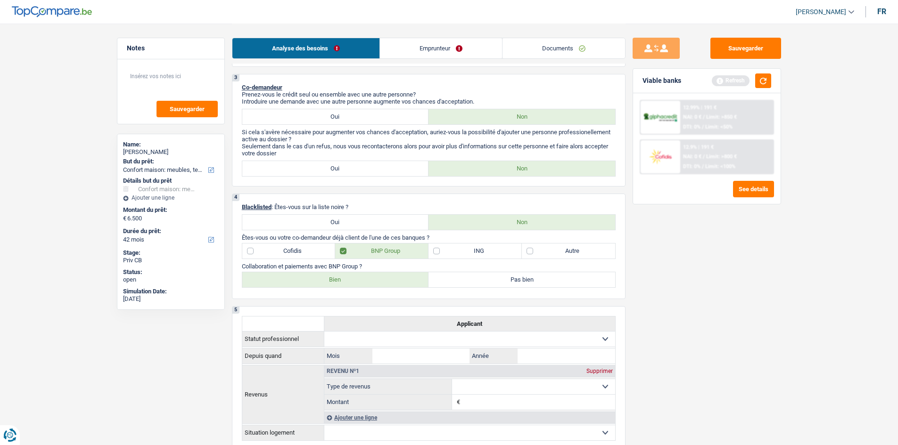
click at [344, 282] on label "Bien" at bounding box center [335, 279] width 187 height 15
click at [344, 282] on input "Bien" at bounding box center [335, 279] width 187 height 15
radio input "true"
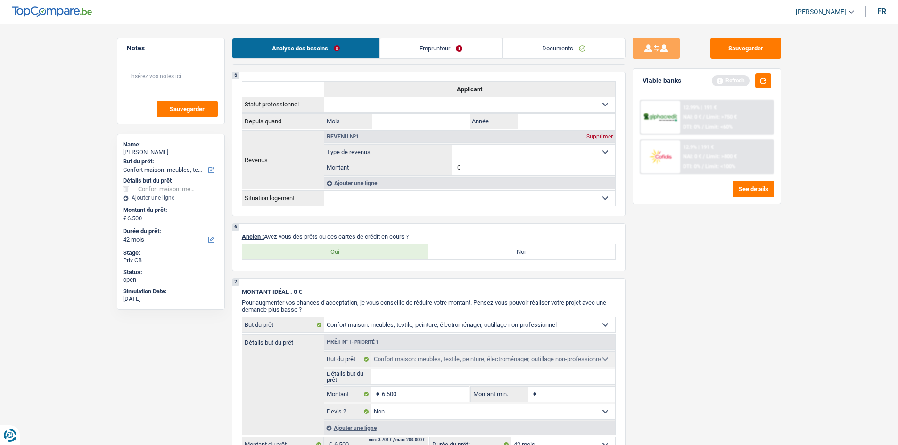
scroll to position [518, 0]
click at [357, 255] on label "Oui" at bounding box center [335, 251] width 187 height 15
click at [357, 255] on input "Oui" at bounding box center [335, 251] width 187 height 15
radio input "true"
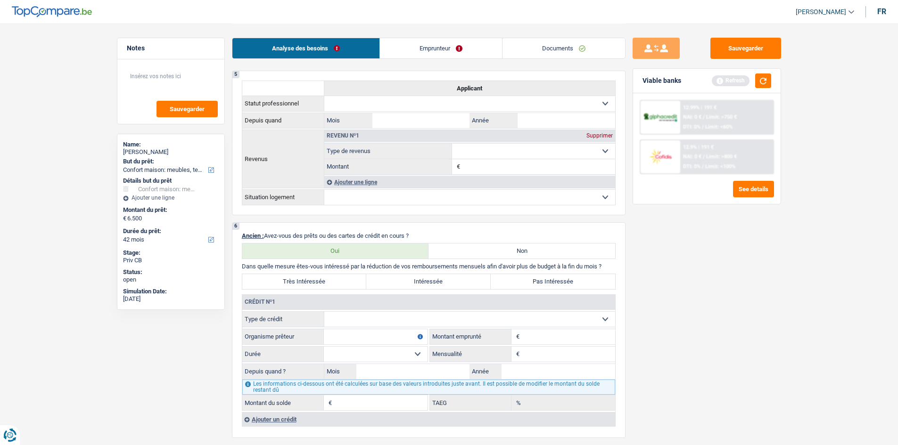
click at [413, 315] on select "Carte ou ouverture de crédit Prêt hypothécaire Vente à tempérament Prêt à tempé…" at bounding box center [469, 319] width 291 height 15
select select "mortgage"
click at [324, 312] on select "Carte ou ouverture de crédit Prêt hypothécaire Vente à tempérament Prêt à tempé…" at bounding box center [469, 319] width 291 height 15
type input "0"
click at [410, 335] on input "Organisme prêteur" at bounding box center [376, 336] width 104 height 15
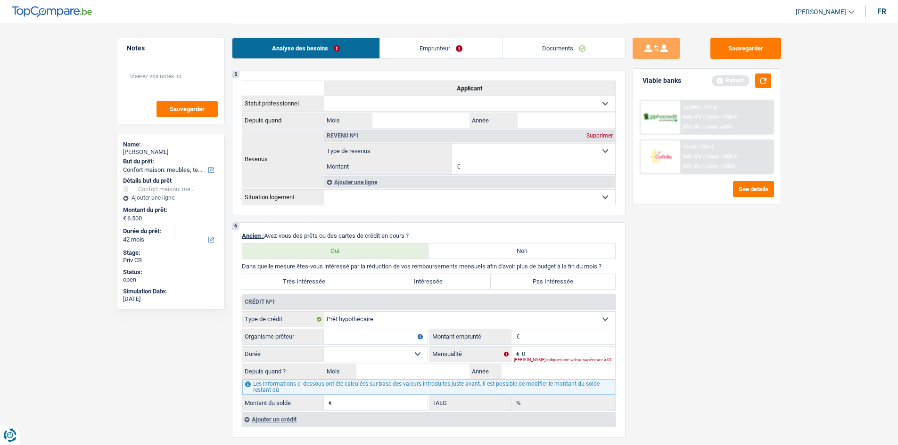
click at [569, 335] on input "Montant" at bounding box center [568, 336] width 93 height 15
type input "70.000"
click at [375, 338] on input "Organisme prêteur" at bounding box center [376, 336] width 104 height 15
click at [540, 269] on p "Dans quelle mesure êtes-vous intéressé par la réduction de vos remboursements m…" at bounding box center [429, 266] width 374 height 7
click at [539, 281] on label "Pas Intéressée" at bounding box center [552, 281] width 124 height 15
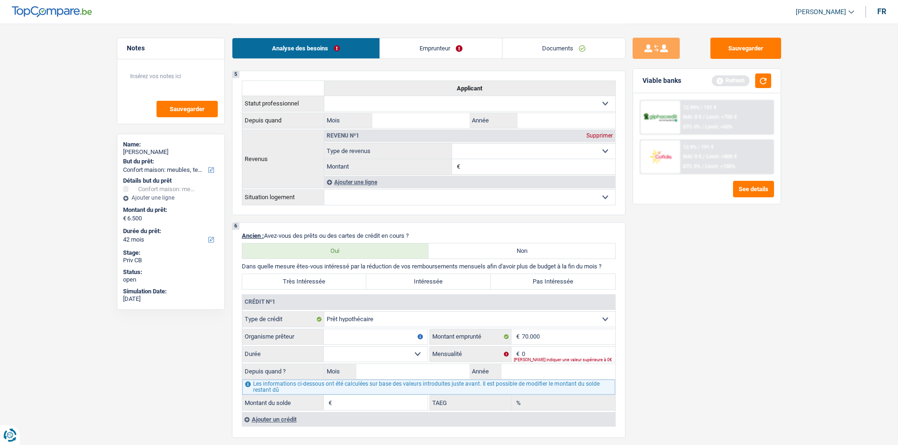
click at [539, 281] on input "Pas Intéressée" at bounding box center [552, 281] width 124 height 15
radio input "true"
click at [369, 332] on input "Organisme prêteur" at bounding box center [376, 336] width 104 height 15
type input "CPH"
click at [542, 352] on input "0" at bounding box center [568, 354] width 93 height 15
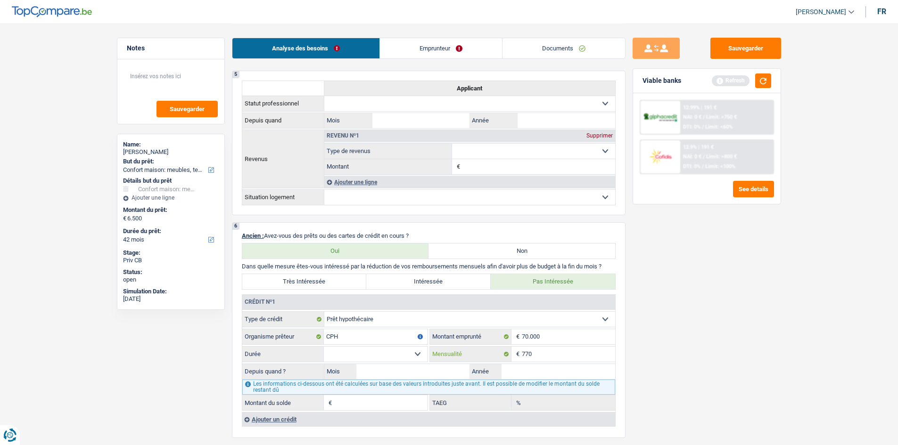
type input "770"
click at [408, 370] on input "Mois" at bounding box center [413, 371] width 114 height 15
type input "2014"
click at [428, 369] on input "Mois" at bounding box center [413, 371] width 114 height 15
type input "04"
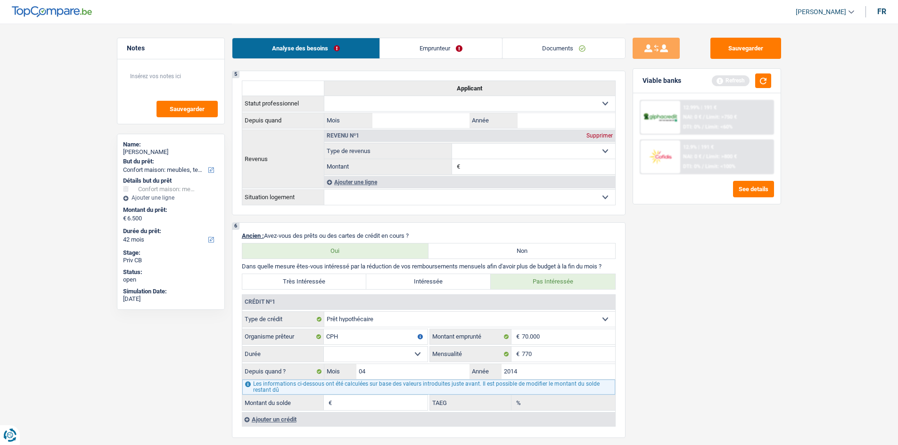
click at [415, 351] on select "120 mois 132 mois 144 mois 180 mois 240 mois 300 mois 360 mois 420 mois Sélecti…" at bounding box center [376, 354] width 104 height 15
select select "240"
click at [324, 347] on select "120 mois 132 mois 144 mois 180 mois 240 mois 300 mois 360 mois 420 mois Sélecti…" at bounding box center [376, 354] width 104 height 15
type input "49.397"
type input "12,67"
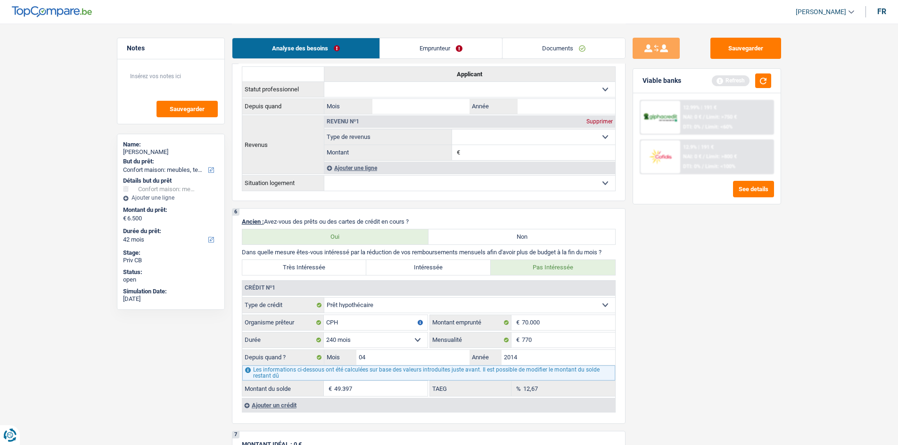
scroll to position [565, 0]
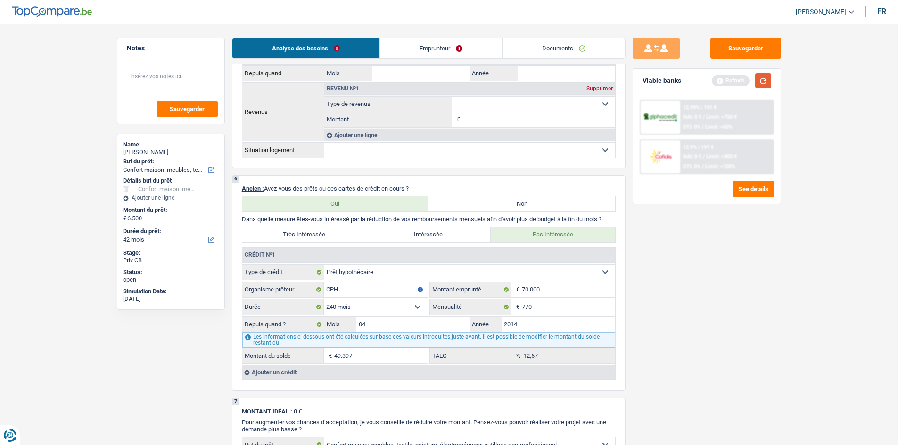
click at [755, 84] on button "button" at bounding box center [763, 80] width 16 height 15
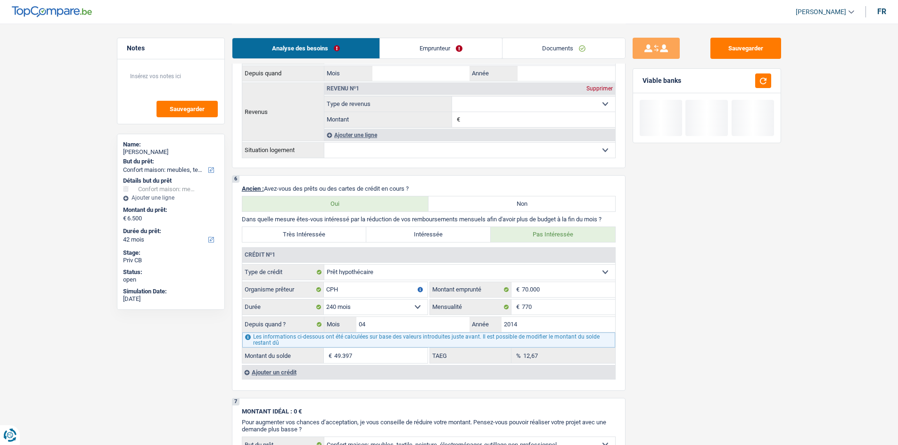
click at [424, 44] on link "Emprunteur" at bounding box center [441, 48] width 122 height 20
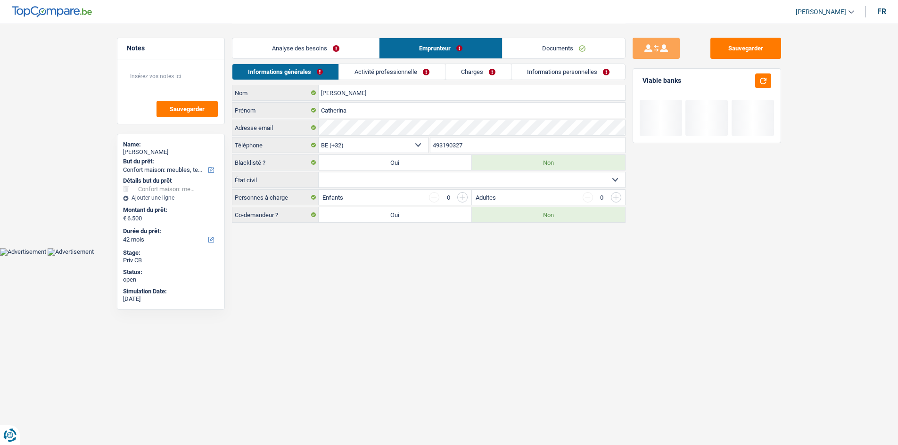
scroll to position [0, 0]
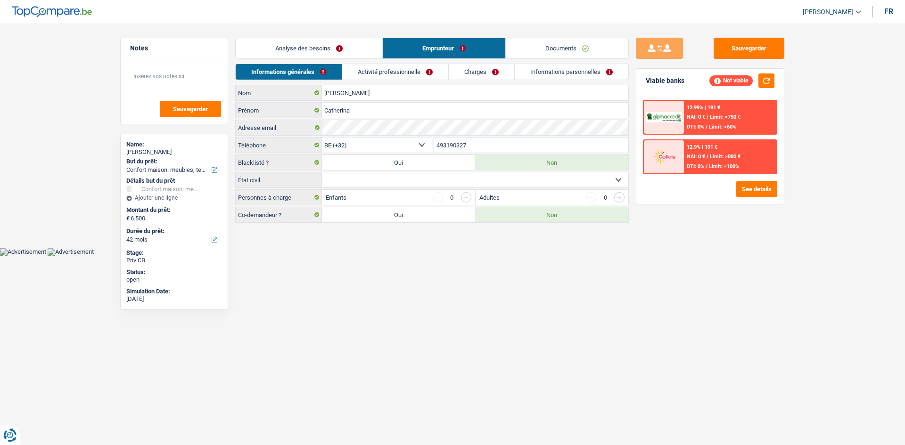
click at [436, 174] on select "Célibataire Marié(e) Cohabitant(e) légal(e) Divorcé(e) Veuf(ve) Séparé (de fait…" at bounding box center [475, 179] width 306 height 15
click at [436, 176] on select "Célibataire Marié(e) Cohabitant(e) légal(e) Divorcé(e) Veuf(ve) Séparé (de fait…" at bounding box center [475, 179] width 306 height 15
click at [416, 181] on select "Célibataire Marié(e) Cohabitant(e) légal(e) Divorcé(e) Veuf(ve) Séparé (de fait…" at bounding box center [475, 179] width 306 height 15
select select "divorced"
click at [322, 172] on select "Célibataire Marié(e) Cohabitant(e) légal(e) Divorcé(e) Veuf(ve) Séparé (de fait…" at bounding box center [475, 179] width 306 height 15
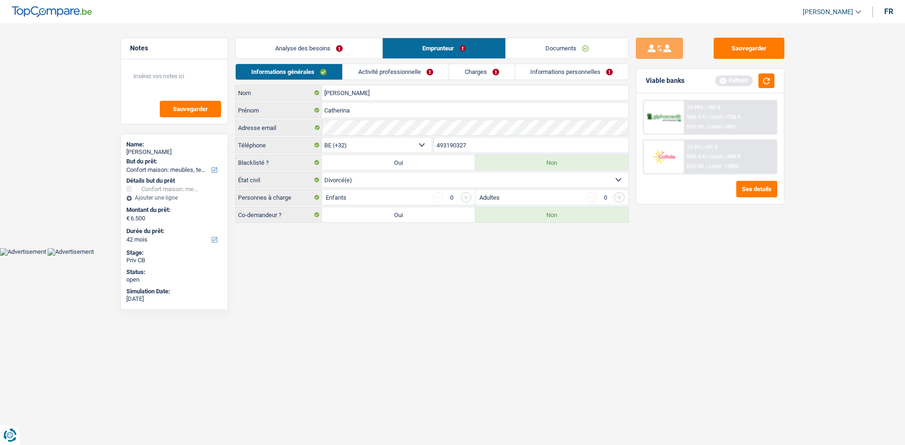
click at [469, 194] on input "button" at bounding box center [466, 197] width 10 height 10
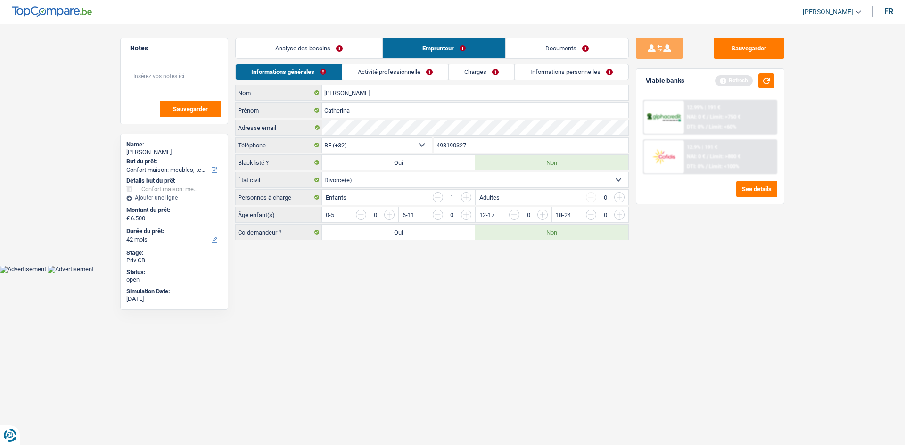
click at [617, 214] on input "button" at bounding box center [810, 217] width 392 height 15
click at [761, 84] on button "button" at bounding box center [766, 80] width 16 height 15
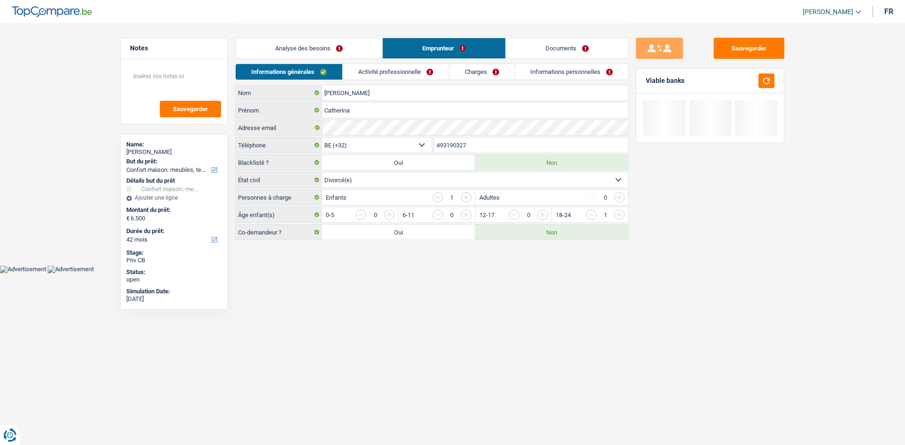
click at [421, 71] on link "Activité professionnelle" at bounding box center [396, 72] width 106 height 16
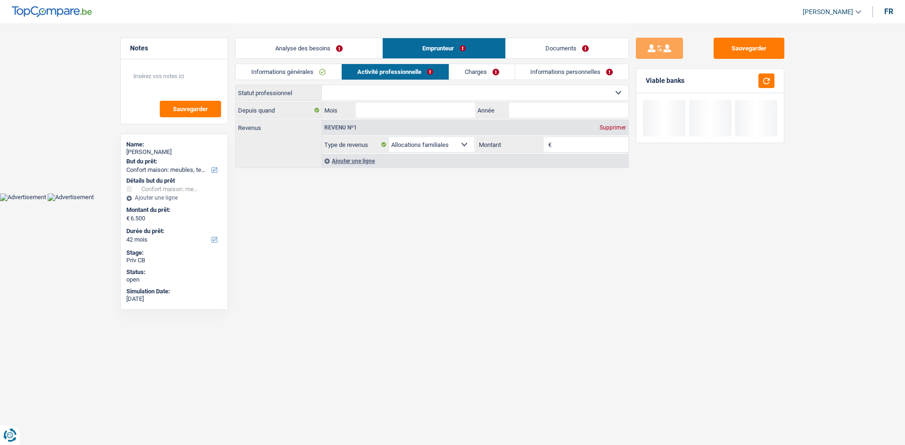
click at [434, 90] on select "Ouvrier Employé privé Employé public Invalide Indépendant Pensionné Chômeur Mut…" at bounding box center [475, 92] width 306 height 15
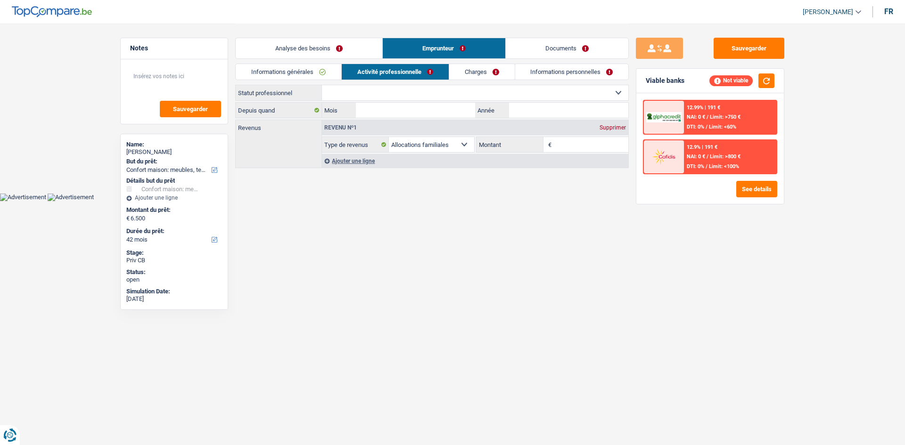
select select "publicEmployee"
click at [322, 85] on select "Ouvrier Employé privé Employé public Invalide Indépendant Pensionné Chômeur Mut…" at bounding box center [475, 92] width 306 height 15
select select "familyAllowances"
select select "netSalary"
select select "mealVouchers"
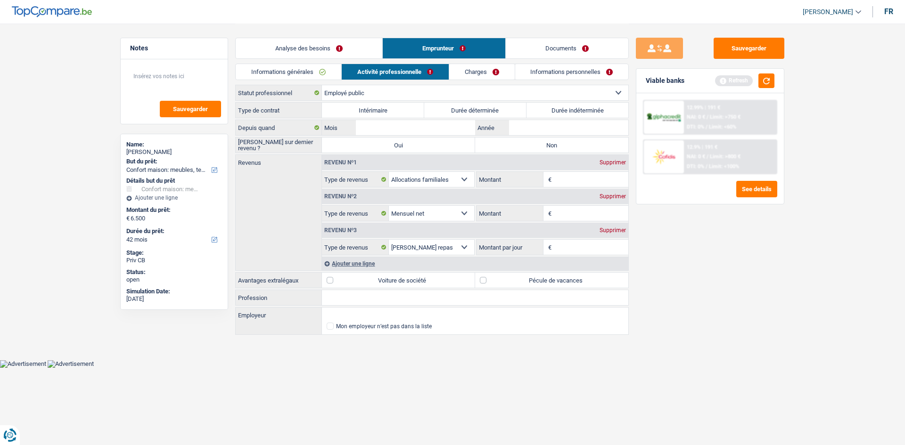
click at [554, 109] on label "Durée indéterminée" at bounding box center [577, 110] width 102 height 15
click at [554, 109] on input "Durée indéterminée" at bounding box center [577, 110] width 102 height 15
radio input "true"
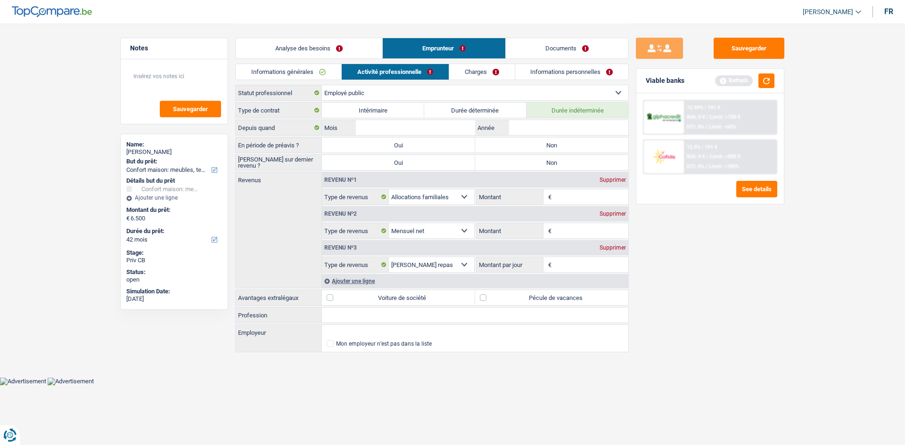
click at [512, 148] on label "Non" at bounding box center [551, 145] width 153 height 15
click at [512, 148] on input "Non" at bounding box center [551, 145] width 153 height 15
radio input "true"
click at [513, 162] on label "Non" at bounding box center [551, 162] width 153 height 15
click at [513, 162] on input "Non" at bounding box center [551, 162] width 153 height 15
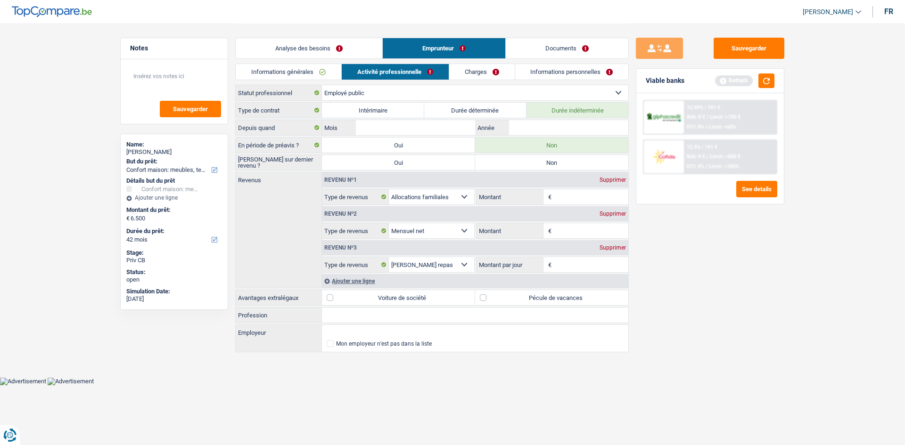
radio input "true"
click at [411, 127] on input "Mois" at bounding box center [415, 127] width 119 height 15
click at [411, 127] on input "03" at bounding box center [415, 127] width 119 height 15
type input "09"
type input "2018"
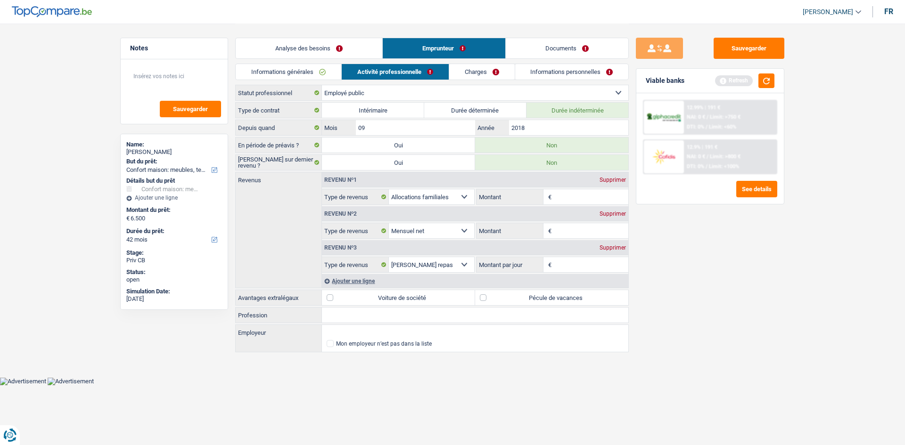
click at [587, 228] on input "Montant" at bounding box center [591, 230] width 75 height 15
type input "2.400"
click at [563, 196] on input "Montant" at bounding box center [591, 196] width 75 height 15
click at [388, 309] on input "Profession" at bounding box center [475, 315] width 306 height 15
click at [573, 199] on input "Montant" at bounding box center [591, 196] width 75 height 15
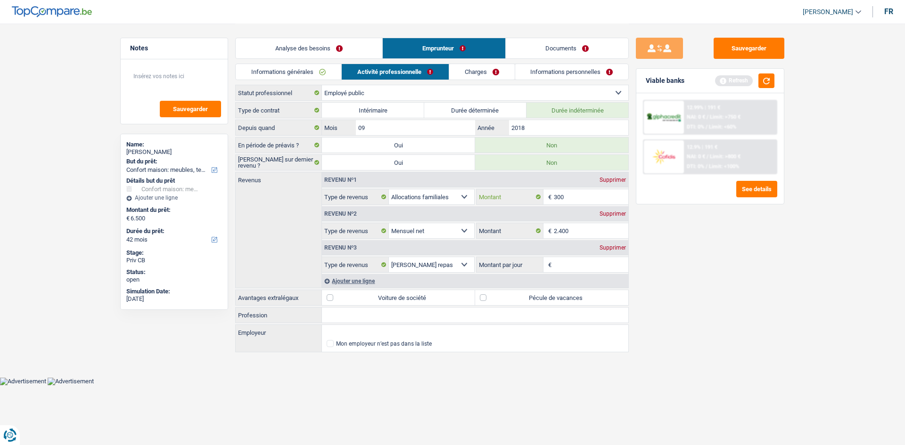
type input "300"
click at [572, 262] on input "Montant par jour" at bounding box center [591, 264] width 75 height 15
click at [345, 278] on div "Ajouter une ligne" at bounding box center [475, 281] width 306 height 14
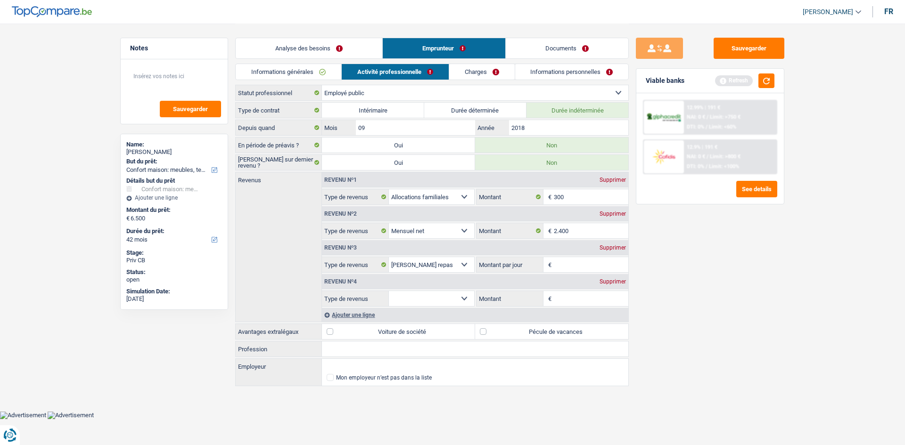
drag, startPoint x: 596, startPoint y: 267, endPoint x: 559, endPoint y: 285, distance: 41.7
type input "6,0"
drag, startPoint x: 559, startPoint y: 285, endPoint x: 724, endPoint y: 338, distance: 173.7
click at [724, 338] on div "Sauvegarder Viable banks Refresh 12.99% | 191 € NAI: 0 € / Limit: >750 € DTI: 0…" at bounding box center [710, 234] width 163 height 392
click at [463, 296] on select "Allocation d'handicap Allocations chômage Allocations familiales Chèques repas …" at bounding box center [431, 298] width 85 height 15
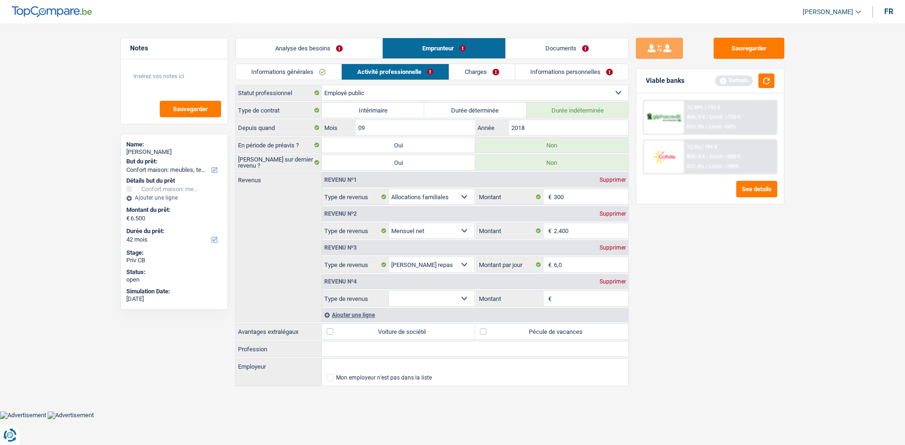
click at [621, 280] on div "Supprimer" at bounding box center [612, 282] width 31 height 6
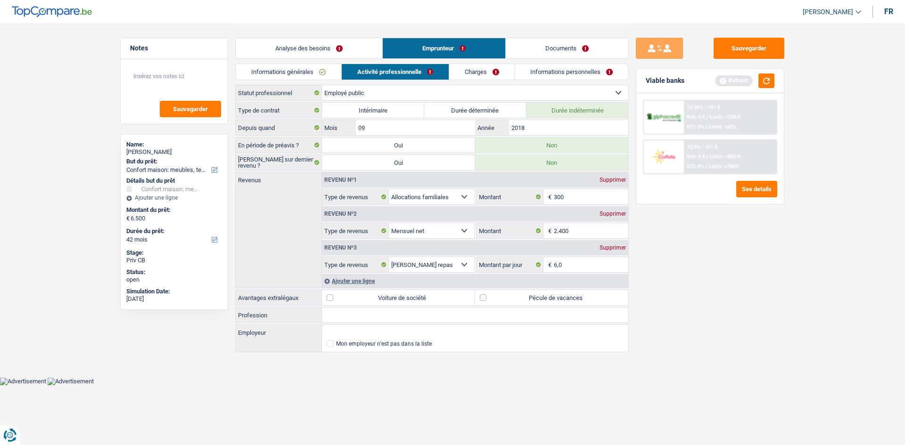
click at [385, 318] on input "Profession" at bounding box center [475, 315] width 306 height 15
type input "Assistance Tribunal de 1ere instance"
click at [385, 335] on input "Employeur" at bounding box center [475, 332] width 306 height 15
type input "SPF"
click at [482, 299] on label "Pécule de vacances" at bounding box center [551, 297] width 153 height 15
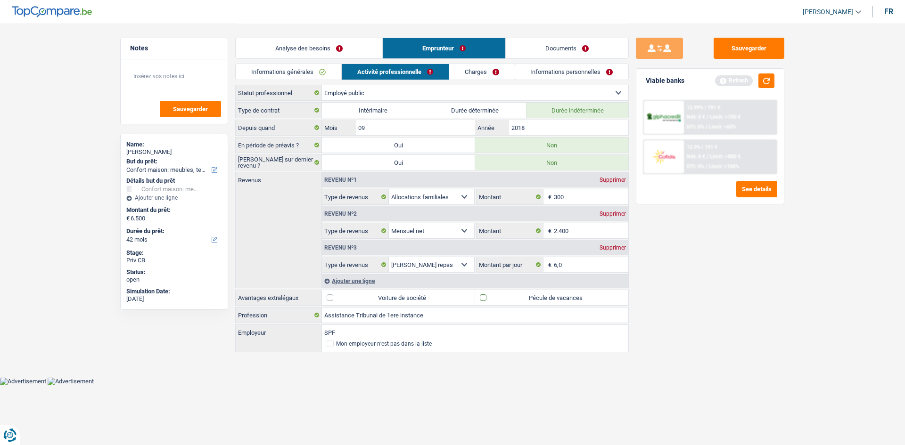
click at [482, 299] on input "Pécule de vacances" at bounding box center [551, 297] width 153 height 15
checkbox input "true"
click at [475, 71] on link "Charges" at bounding box center [481, 72] width 65 height 16
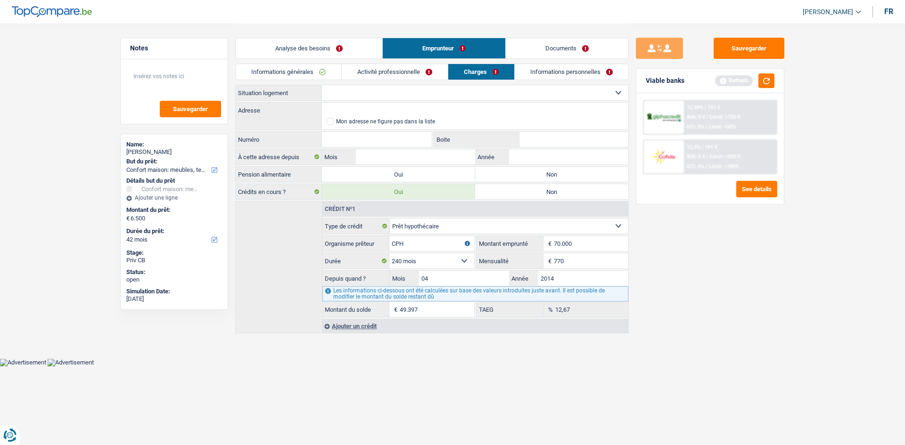
click at [450, 93] on select "Locataire Propriétaire avec prêt hypothécaire Propriétaire sans prêt hypothécai…" at bounding box center [475, 92] width 306 height 15
select select "ownerWithMortgage"
click at [322, 85] on select "Locataire Propriétaire avec prêt hypothécaire Propriétaire sans prêt hypothécai…" at bounding box center [475, 92] width 306 height 15
click at [391, 113] on input "Adresse" at bounding box center [475, 110] width 306 height 15
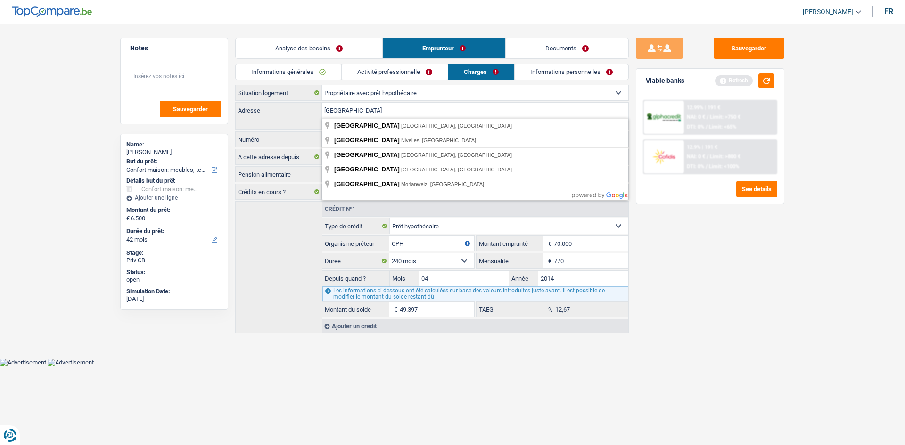
type input "Rue de Namur"
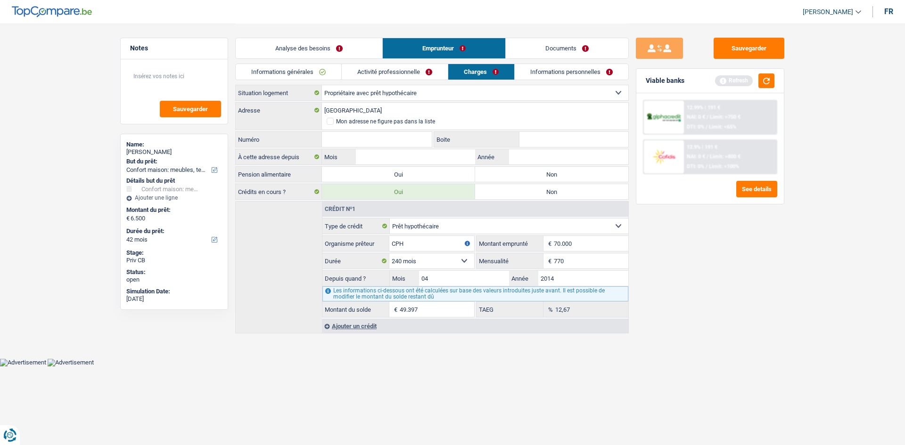
click at [302, 111] on label "Adresse" at bounding box center [279, 110] width 86 height 15
click at [322, 111] on input "Rue de Namur" at bounding box center [475, 110] width 306 height 15
click at [694, 235] on div "Sauvegarder Viable banks Refresh 12.99% | 191 € NAI: 0 € / Limit: >750 € DTI: 0…" at bounding box center [710, 234] width 163 height 392
click at [382, 140] on input "Numéro" at bounding box center [377, 139] width 110 height 15
click at [382, 140] on input "53" at bounding box center [377, 139] width 110 height 15
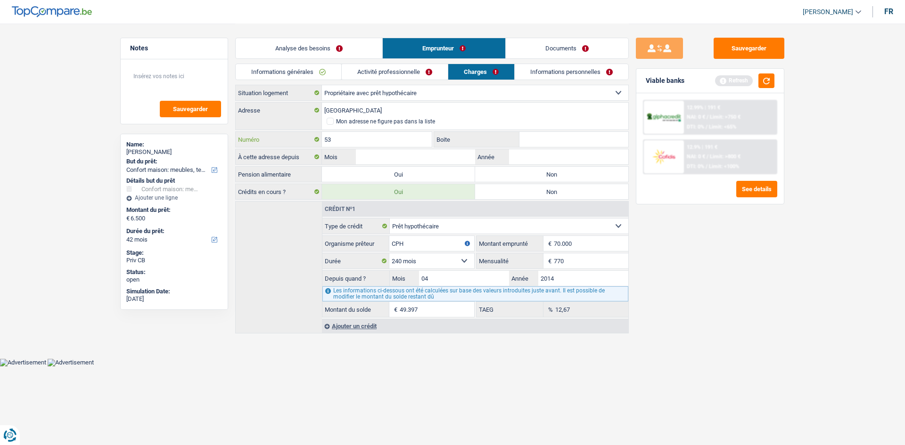
type input "5"
type input "150"
type input "24"
click at [400, 157] on input "Mois" at bounding box center [415, 156] width 119 height 15
type input "7"
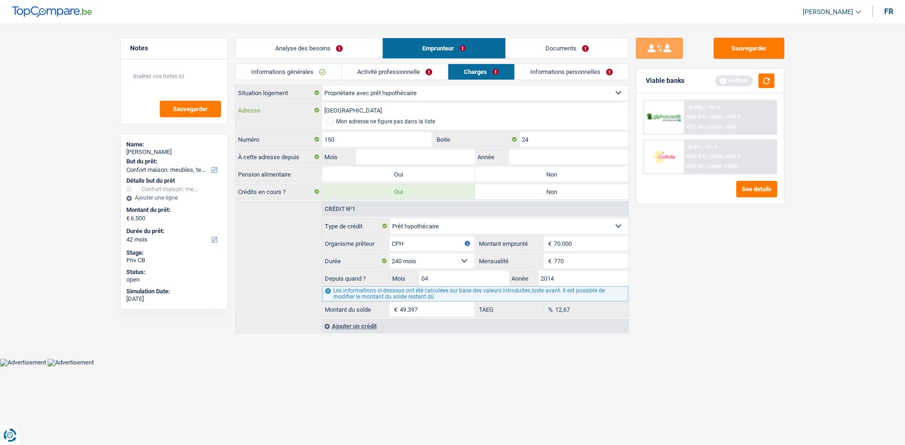
click at [391, 103] on input "Rue de Namur" at bounding box center [475, 110] width 306 height 15
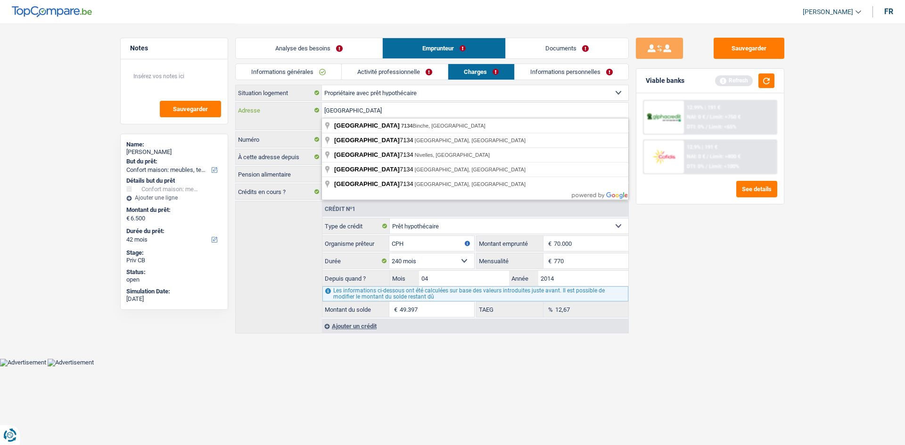
click at [363, 111] on input "Rue de Namur 7134" at bounding box center [475, 110] width 306 height 15
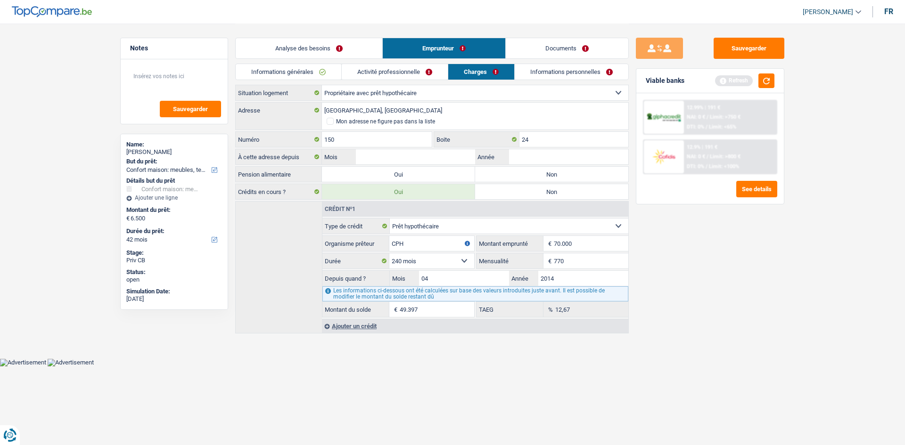
type input "Rue de Namur, 7134, Binche, BE"
click at [408, 161] on input "Mois" at bounding box center [415, 156] width 119 height 15
click at [541, 171] on label "Non" at bounding box center [551, 174] width 153 height 15
click at [541, 171] on input "Non" at bounding box center [551, 174] width 153 height 15
radio input "true"
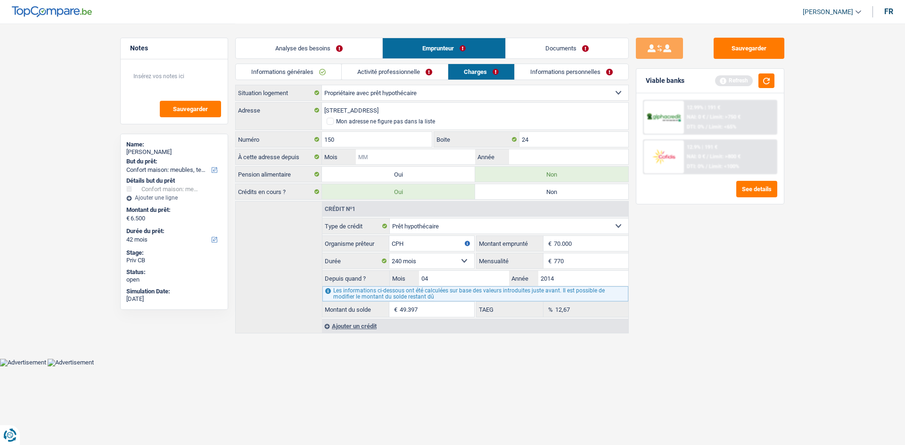
click at [449, 153] on input "Mois" at bounding box center [415, 156] width 119 height 15
type input "10"
type input "2014"
click at [549, 72] on link "Informations personnelles" at bounding box center [572, 72] width 114 height 16
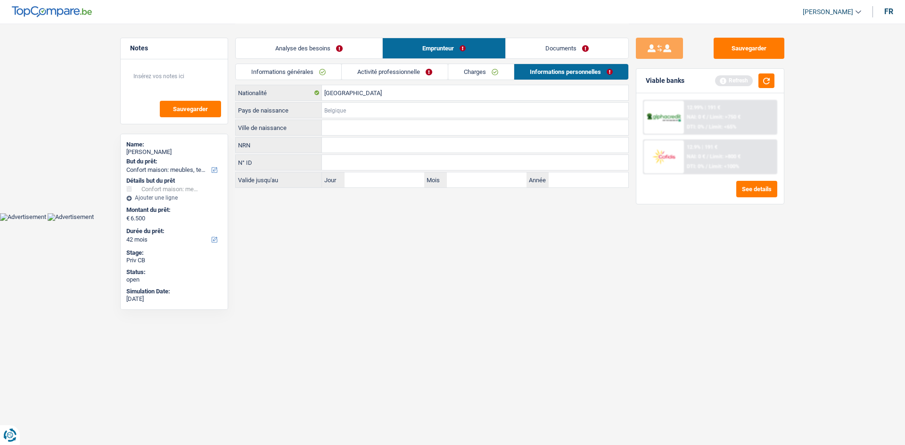
click at [397, 115] on input "Pays de naissance" at bounding box center [475, 110] width 306 height 15
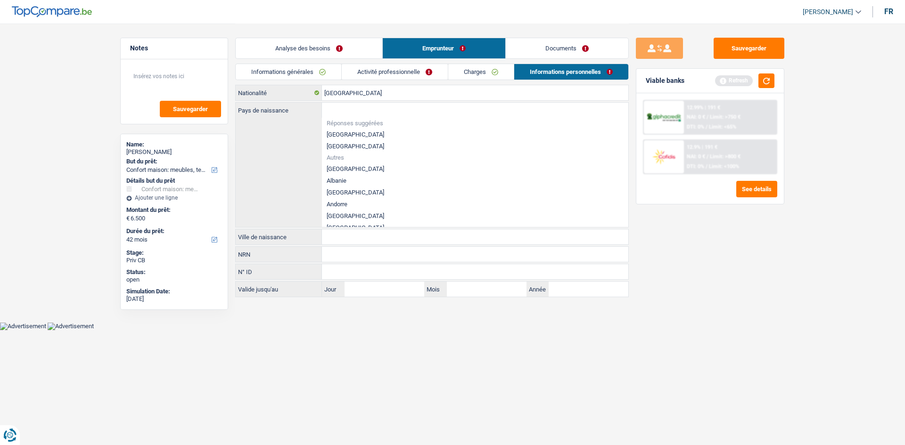
click at [354, 128] on li "Réponses suggérées" at bounding box center [475, 123] width 306 height 11
click at [346, 131] on li "[GEOGRAPHIC_DATA]" at bounding box center [475, 135] width 306 height 12
type input "[GEOGRAPHIC_DATA]"
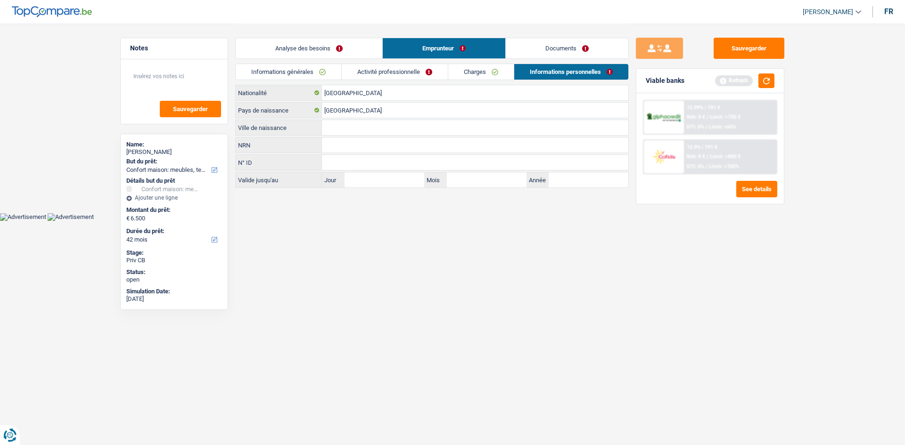
click at [355, 123] on input "Ville de naissance" at bounding box center [475, 127] width 306 height 15
type input "Binche"
click at [410, 76] on link "Activité professionnelle" at bounding box center [395, 72] width 106 height 16
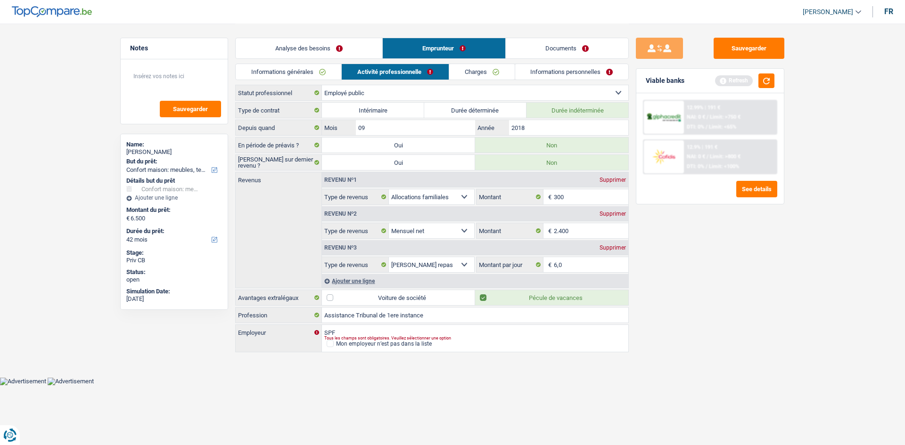
click at [321, 72] on link "Informations générales" at bounding box center [289, 72] width 106 height 16
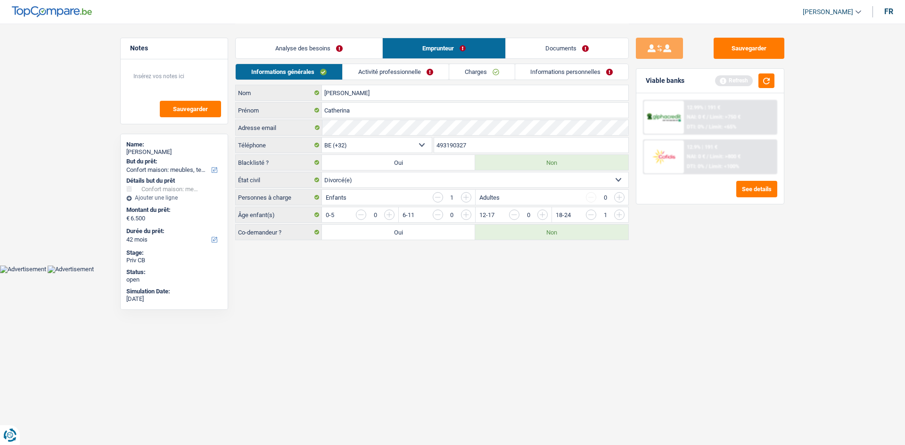
click at [318, 37] on div "Analyse des besoins Emprunteur Documents" at bounding box center [431, 44] width 393 height 40
click at [321, 41] on link "Analyse des besoins" at bounding box center [309, 48] width 147 height 20
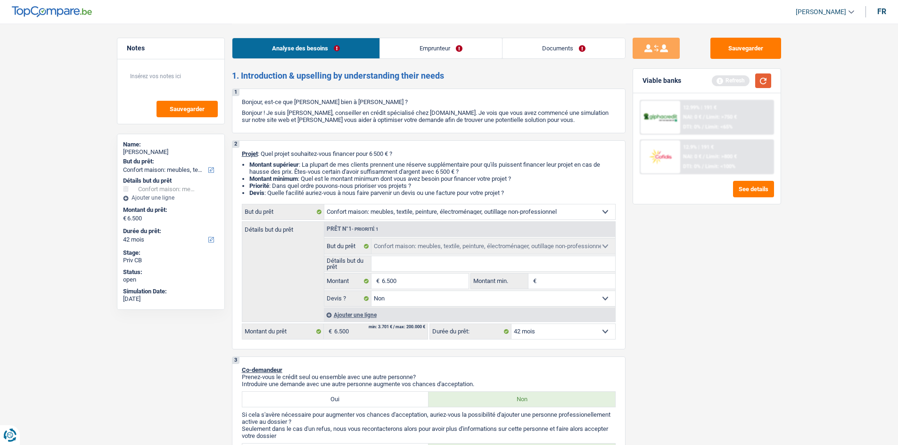
click at [762, 82] on button "button" at bounding box center [763, 80] width 16 height 15
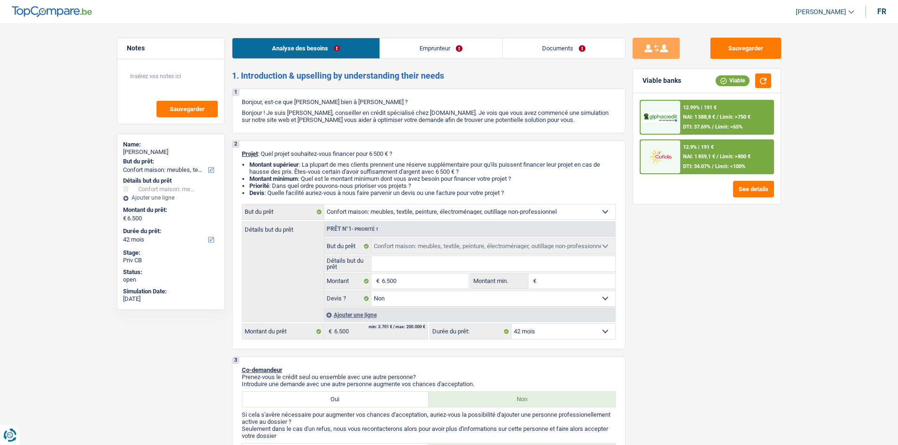
click at [563, 333] on select "12 mois 18 mois 24 mois 30 mois 36 mois 42 mois Sélectionner une option" at bounding box center [563, 331] width 104 height 15
click at [571, 329] on select "12 mois 18 mois 24 mois 30 mois 36 mois 42 mois Sélectionner une option" at bounding box center [563, 331] width 104 height 15
click at [709, 164] on span "DTI: 34.07%" at bounding box center [696, 166] width 27 height 6
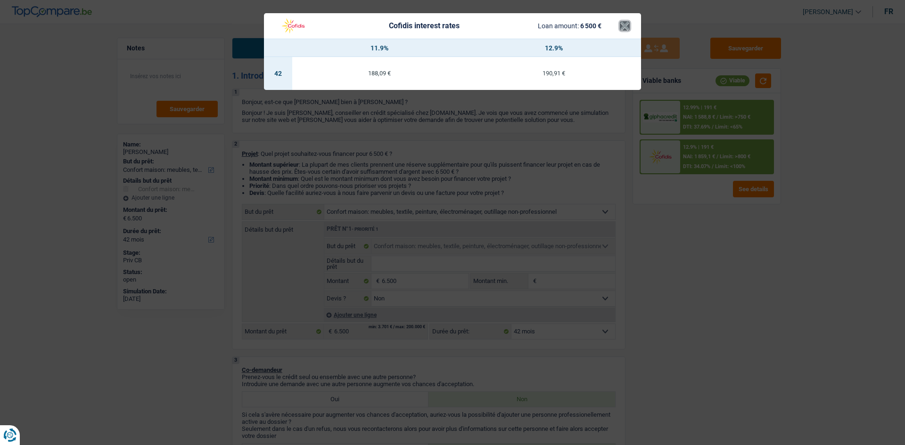
click at [627, 25] on button "×" at bounding box center [625, 25] width 10 height 9
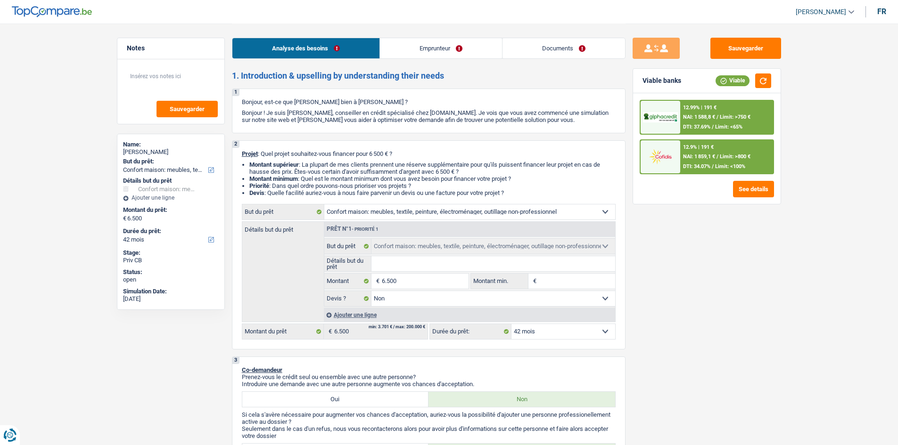
click at [705, 112] on div "12.99% | 191 € NAI: 1 588,8 € / Limit: >750 € DTI: 37.69% / Limit: <65%" at bounding box center [726, 117] width 93 height 33
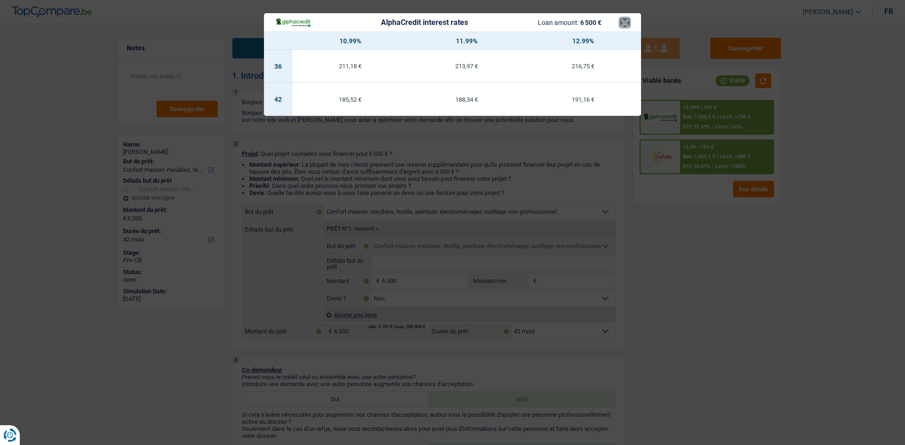
click at [624, 22] on button "×" at bounding box center [625, 22] width 10 height 9
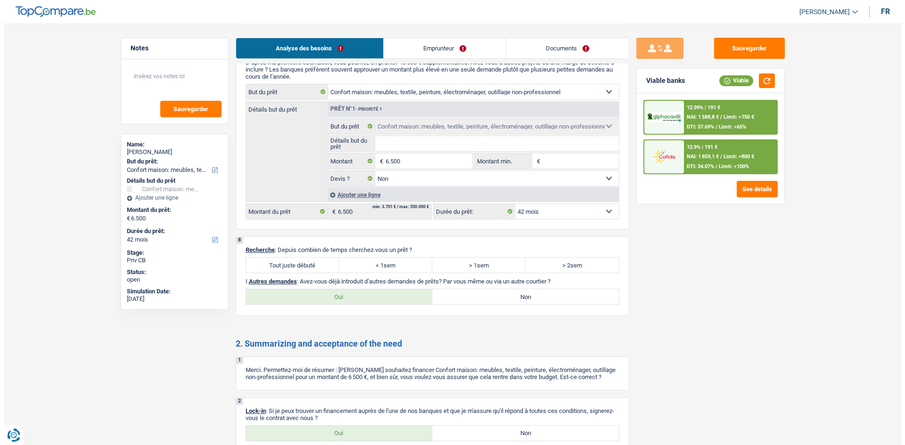
scroll to position [1084, 0]
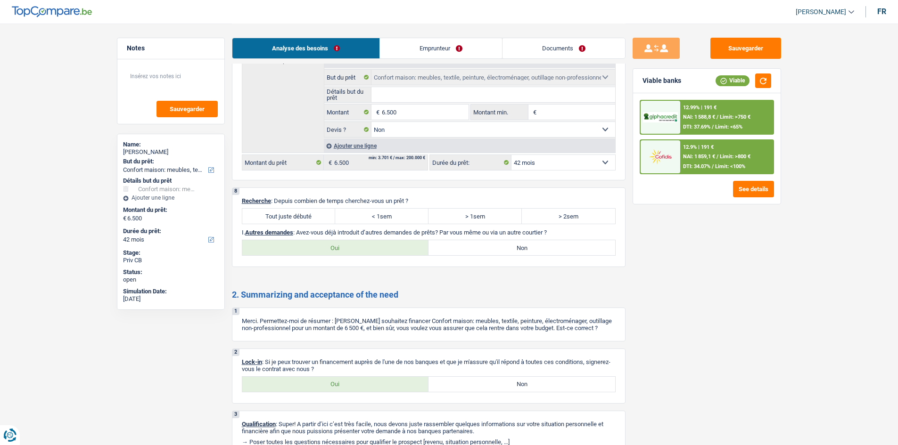
click at [391, 218] on label "< 1sem" at bounding box center [381, 216] width 93 height 15
click at [391, 218] on input "< 1sem" at bounding box center [381, 216] width 93 height 15
radio input "true"
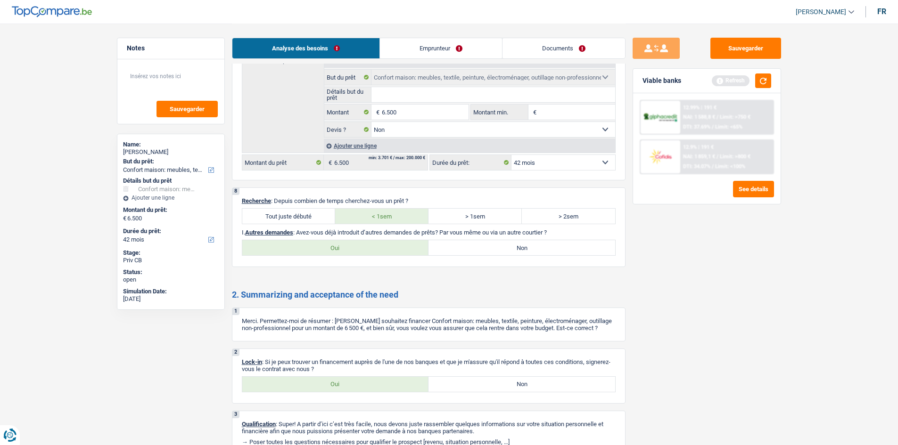
click at [463, 246] on label "Non" at bounding box center [521, 247] width 187 height 15
click at [463, 246] on input "Non" at bounding box center [521, 247] width 187 height 15
radio input "true"
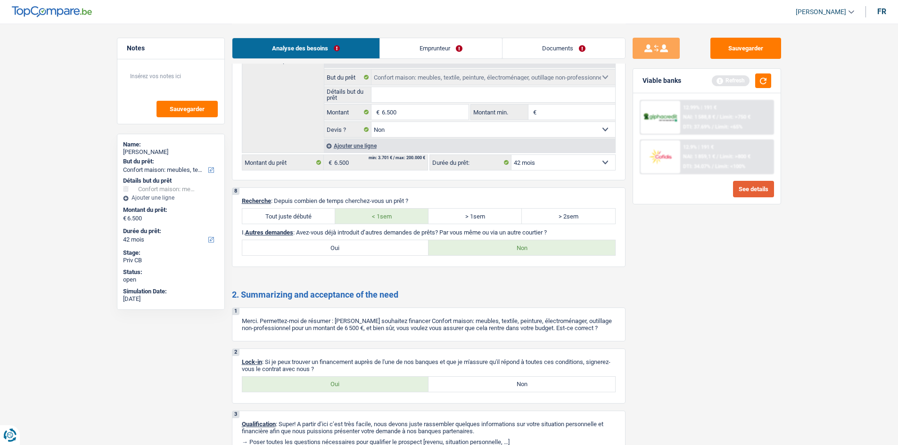
click at [748, 192] on button "See details" at bounding box center [753, 189] width 41 height 16
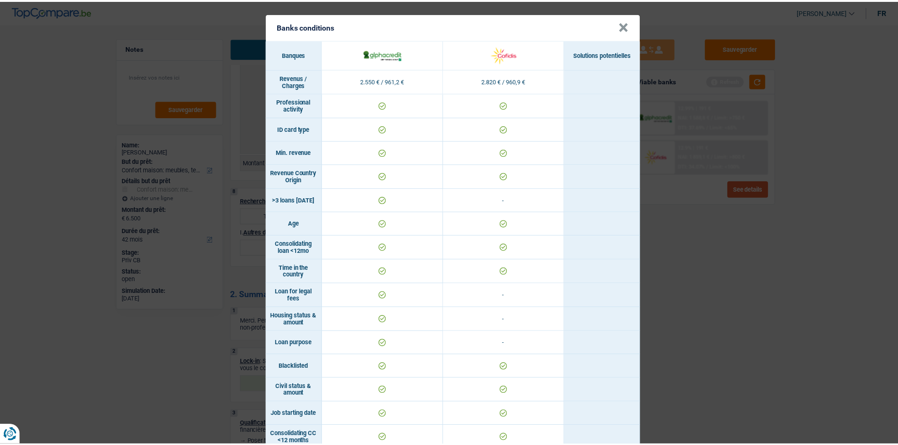
scroll to position [0, 0]
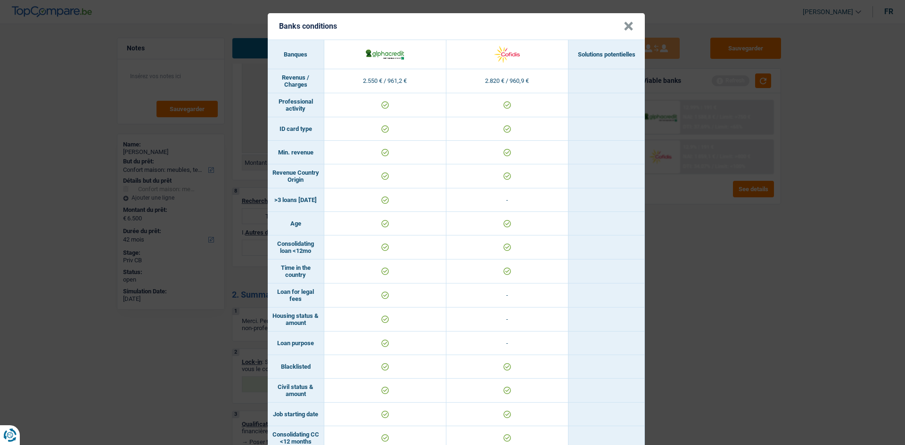
click at [623, 22] on button "×" at bounding box center [628, 26] width 10 height 9
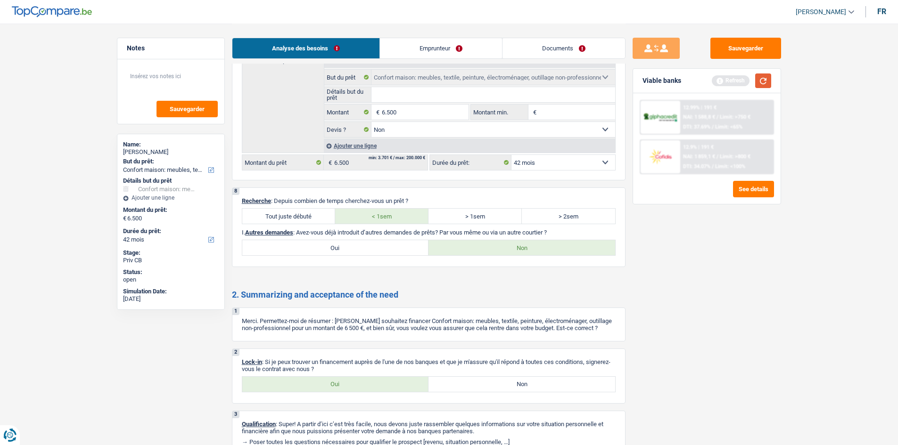
click at [760, 79] on button "button" at bounding box center [763, 80] width 16 height 15
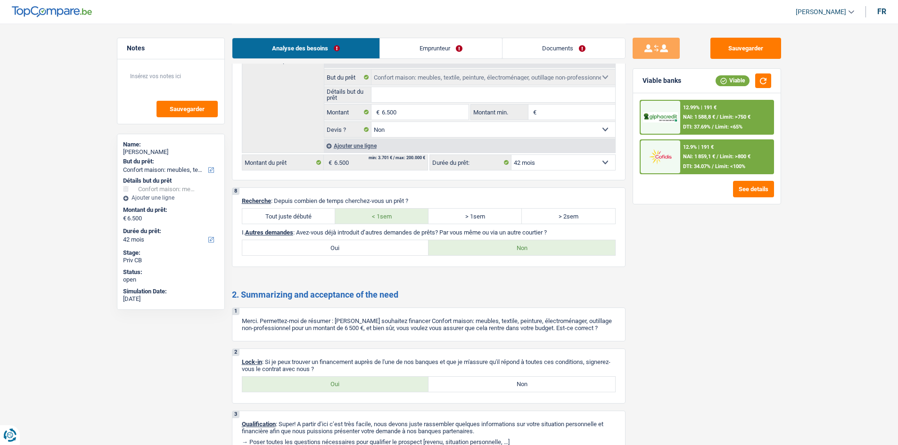
click at [722, 125] on span "Limit: <65%" at bounding box center [728, 127] width 27 height 6
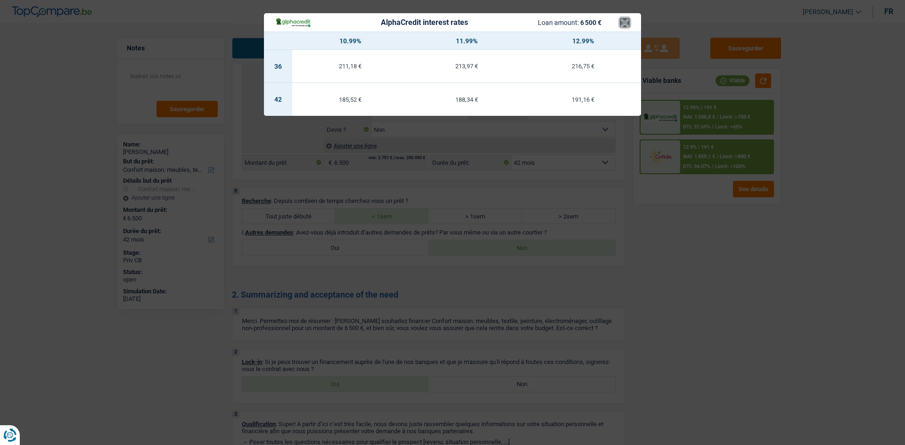
click at [625, 18] on button "×" at bounding box center [625, 22] width 10 height 9
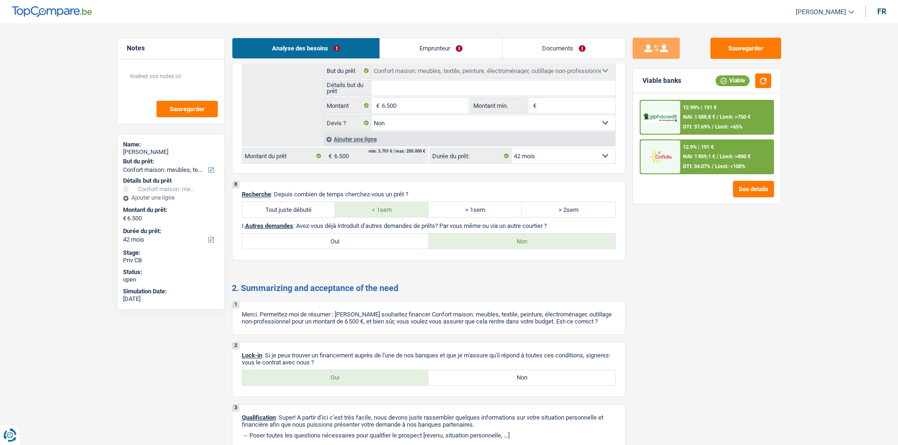
scroll to position [1132, 0]
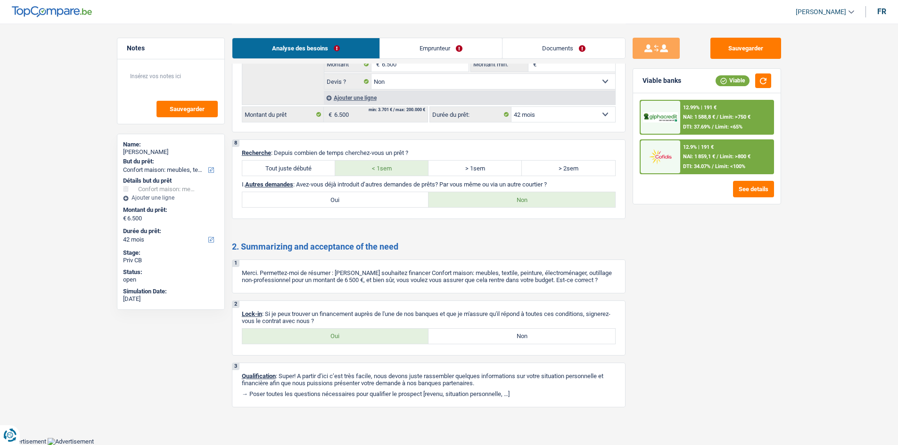
click at [359, 339] on label "Oui" at bounding box center [335, 336] width 187 height 15
click at [359, 339] on input "Oui" at bounding box center [335, 336] width 187 height 15
radio input "true"
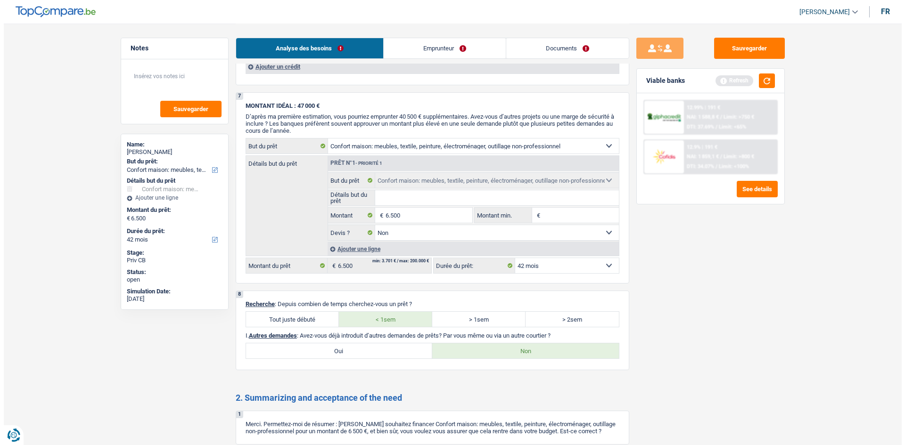
scroll to position [943, 0]
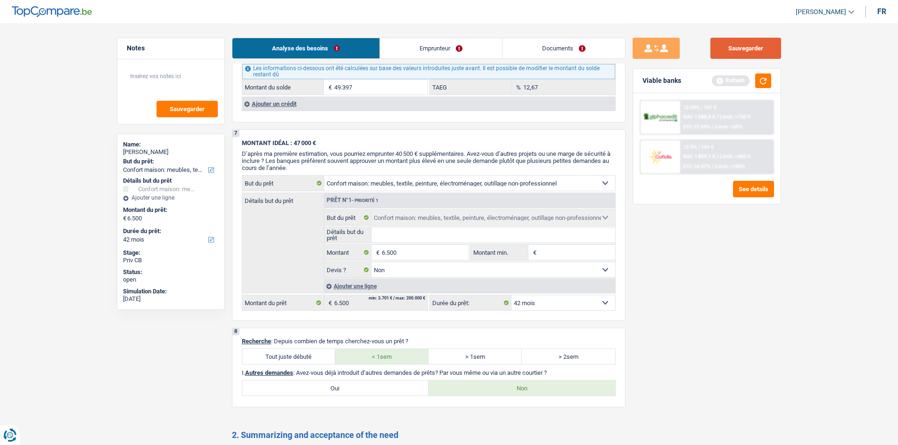
click at [733, 52] on button "Sauvegarder" at bounding box center [745, 48] width 71 height 21
click at [757, 189] on button "See details" at bounding box center [753, 189] width 41 height 16
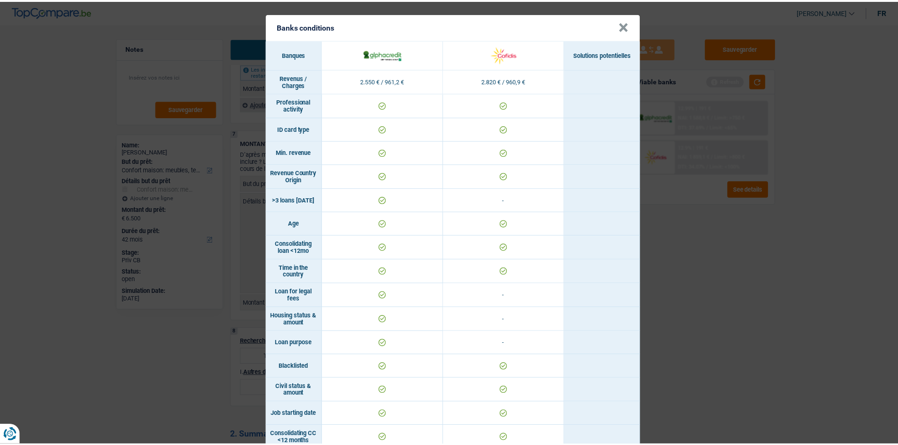
scroll to position [0, 0]
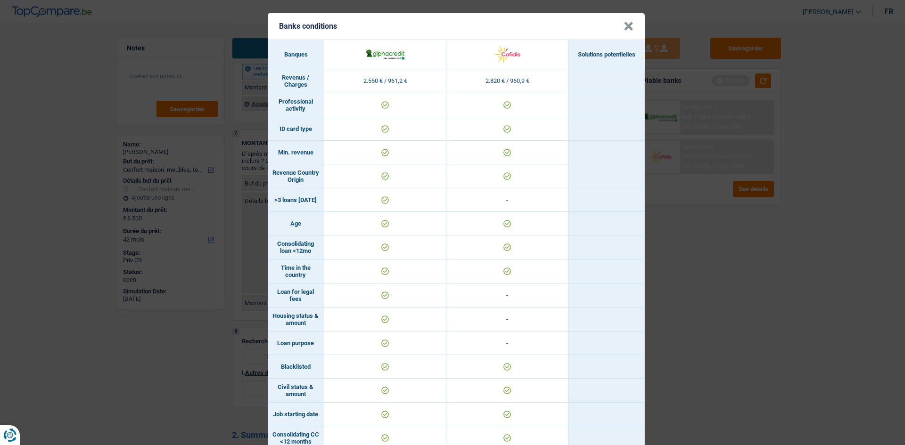
click at [623, 30] on button "×" at bounding box center [628, 26] width 10 height 9
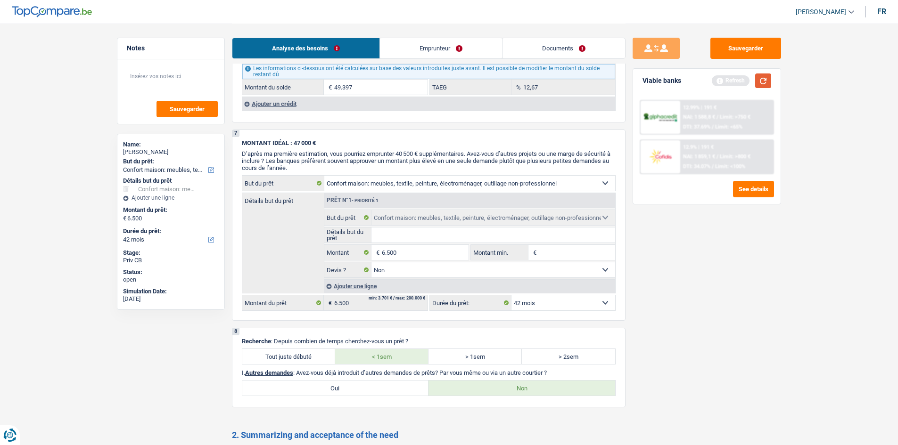
click at [764, 85] on button "button" at bounding box center [763, 80] width 16 height 15
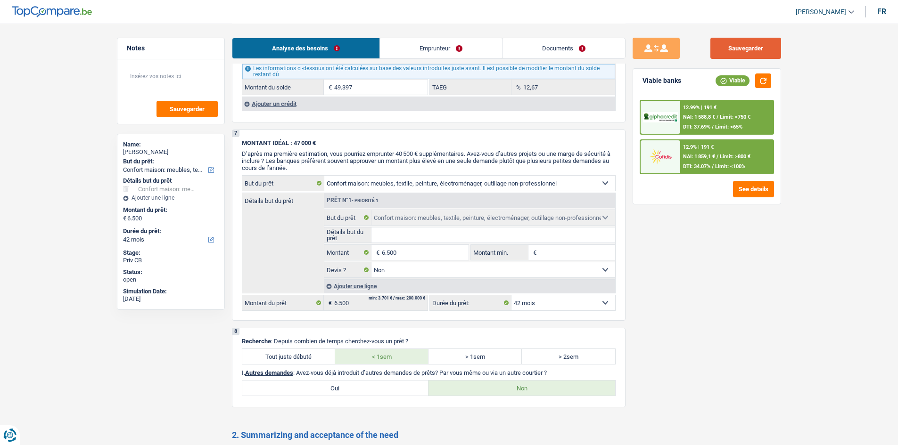
click at [722, 49] on button "Sauvegarder" at bounding box center [745, 48] width 71 height 21
